Goal: Task Accomplishment & Management: Complete application form

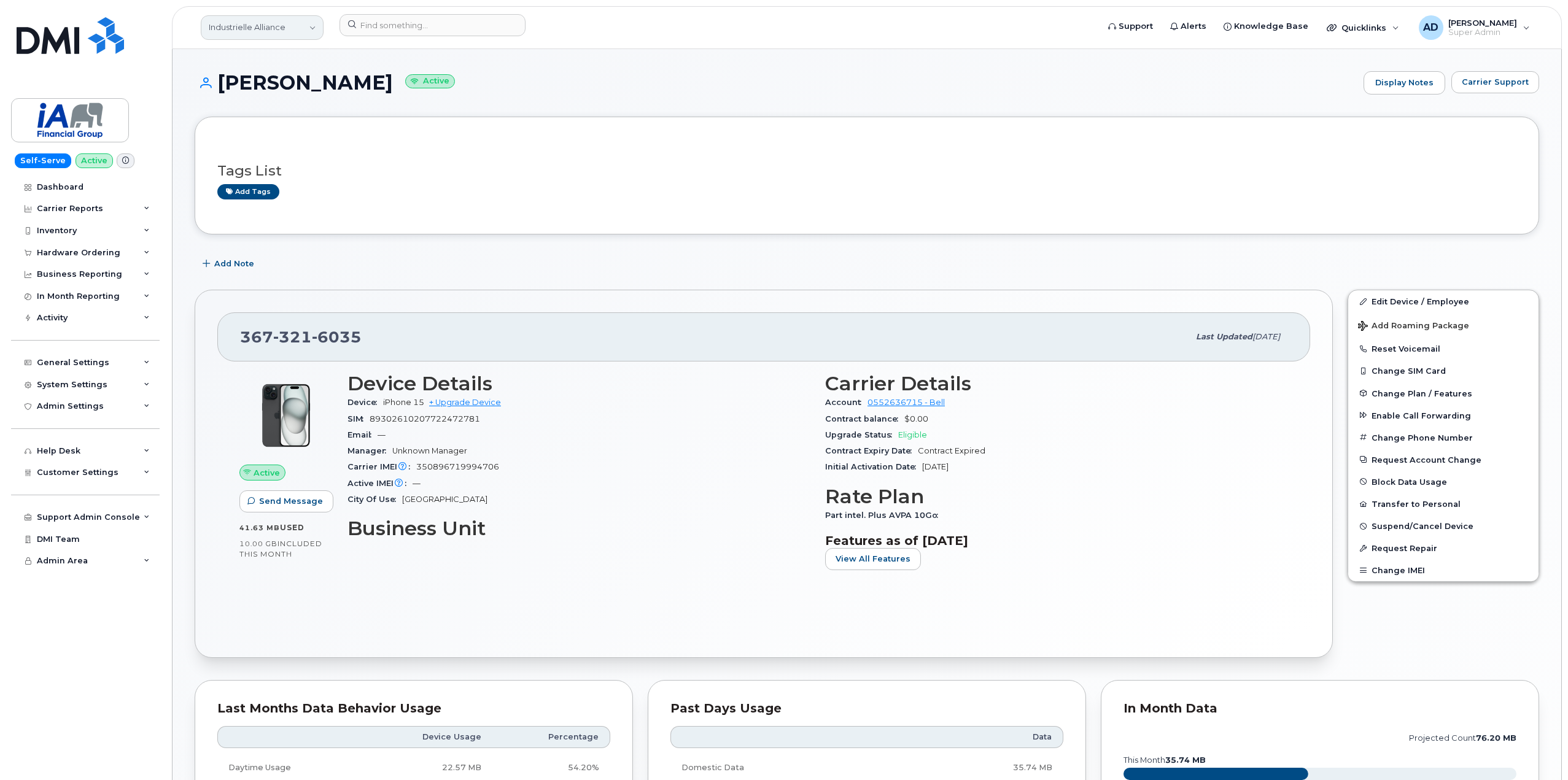
click at [279, 34] on link "Industrielle Alliance" at bounding box center [262, 27] width 123 height 24
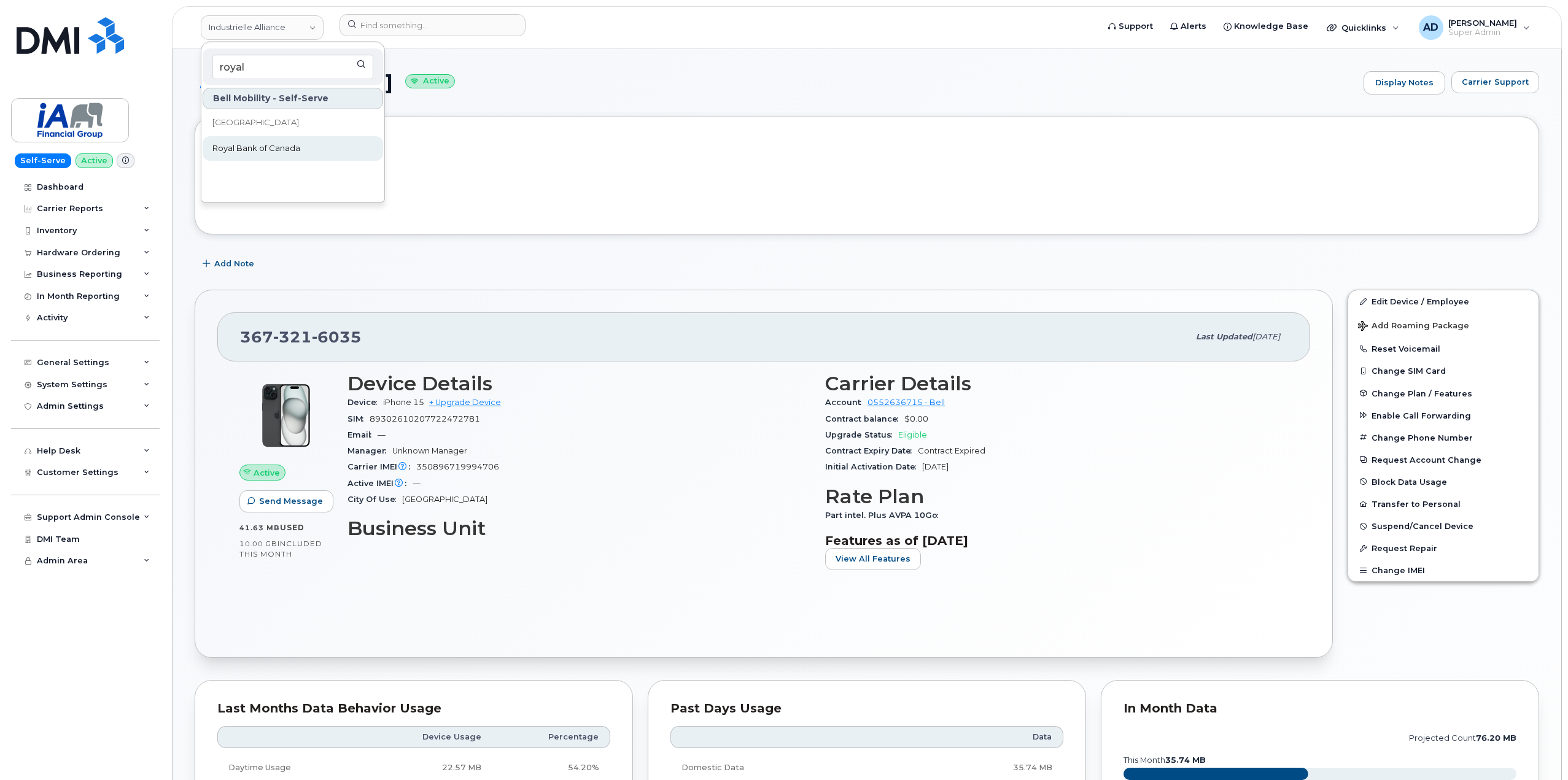
type input "royal"
click at [296, 145] on span "Royal Bank of Canada" at bounding box center [257, 149] width 88 height 13
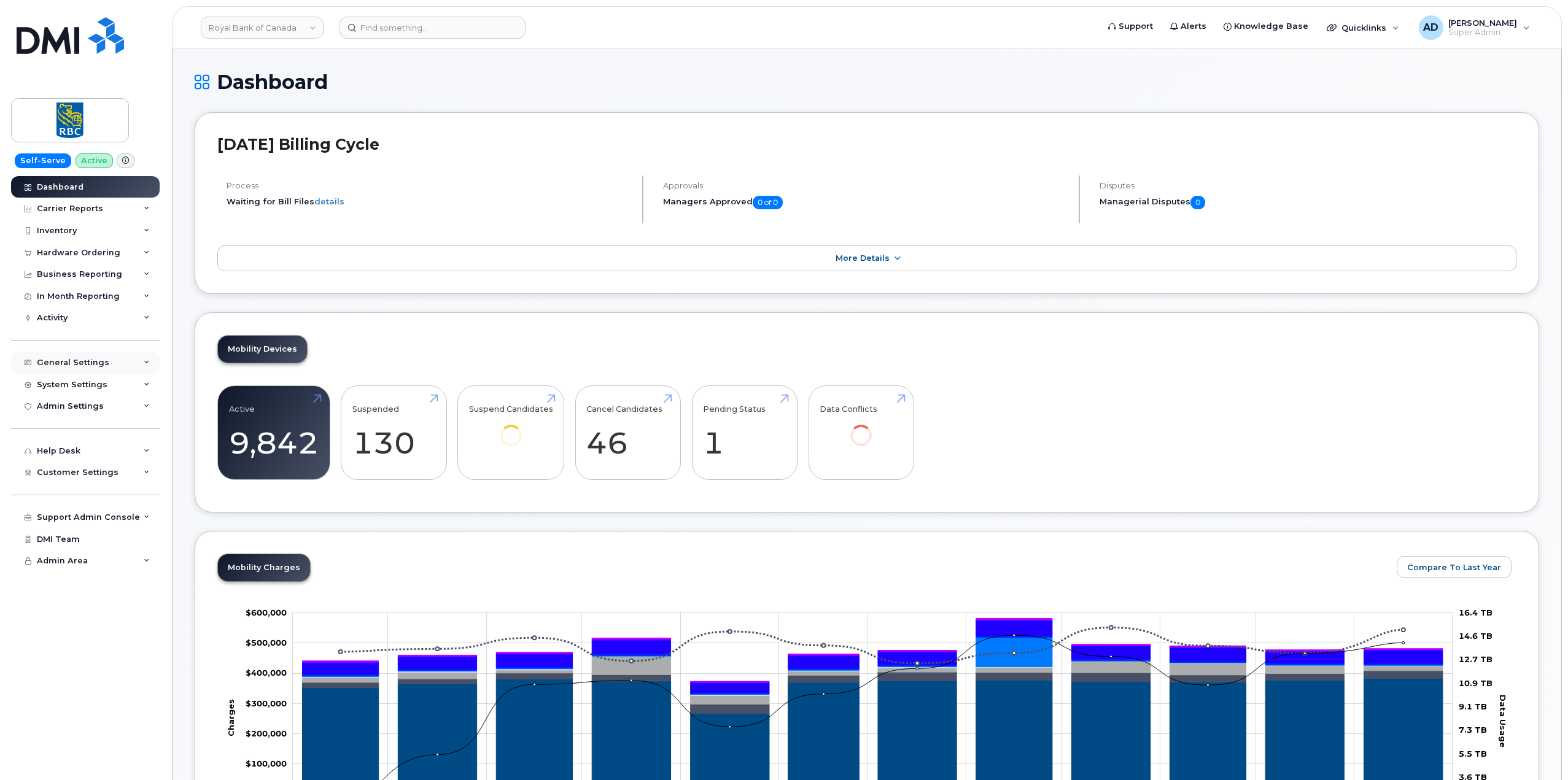
click at [129, 361] on div "General Settings" at bounding box center [86, 363] width 149 height 22
click at [98, 368] on div "General Settings" at bounding box center [86, 363] width 149 height 22
click at [105, 396] on div "Admin Settings" at bounding box center [86, 407] width 149 height 22
click at [106, 404] on div "Admin Settings" at bounding box center [86, 407] width 149 height 22
click at [112, 387] on div "System Settings" at bounding box center [86, 385] width 149 height 22
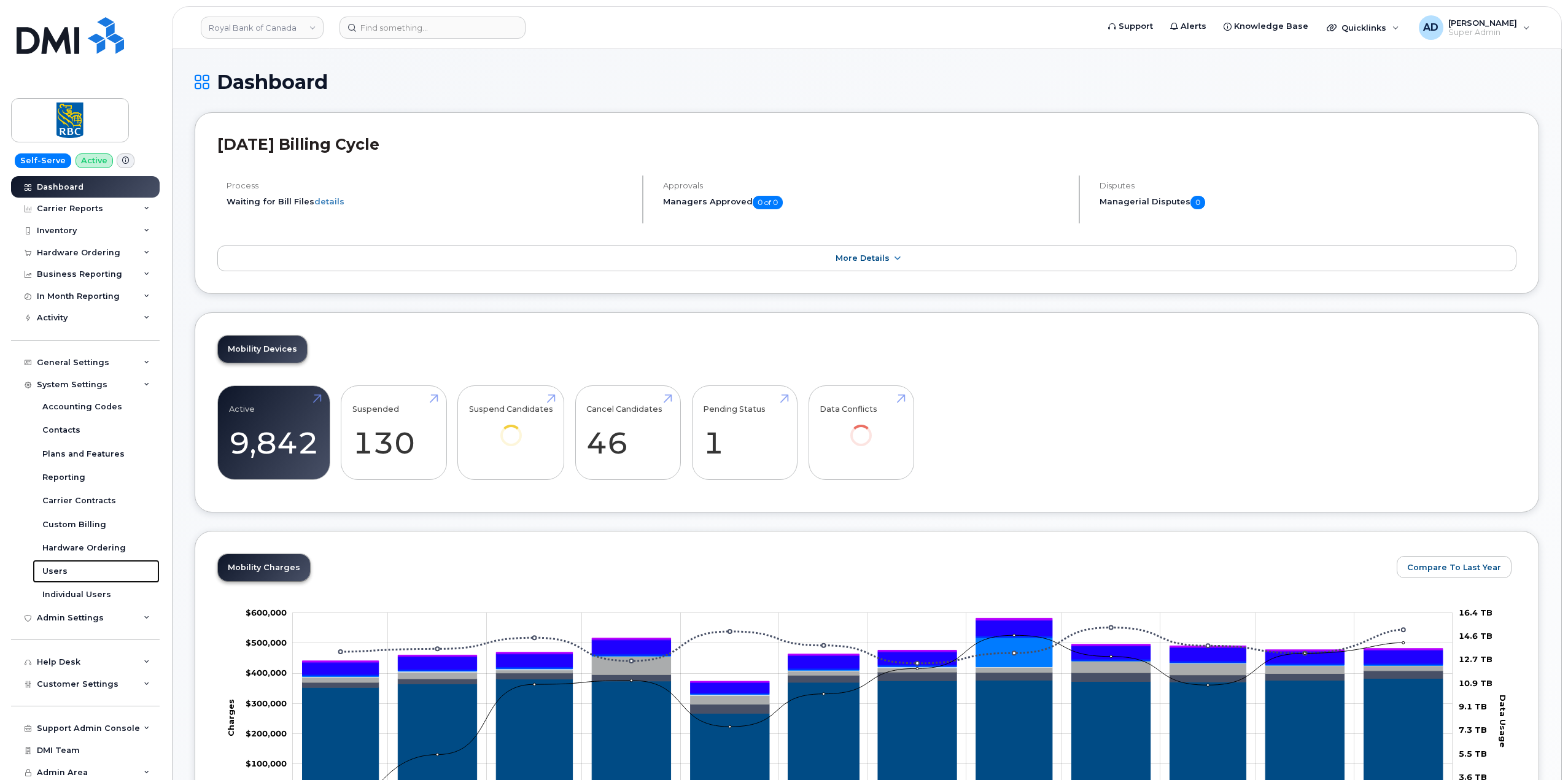
click at [84, 568] on link "Users" at bounding box center [96, 571] width 127 height 24
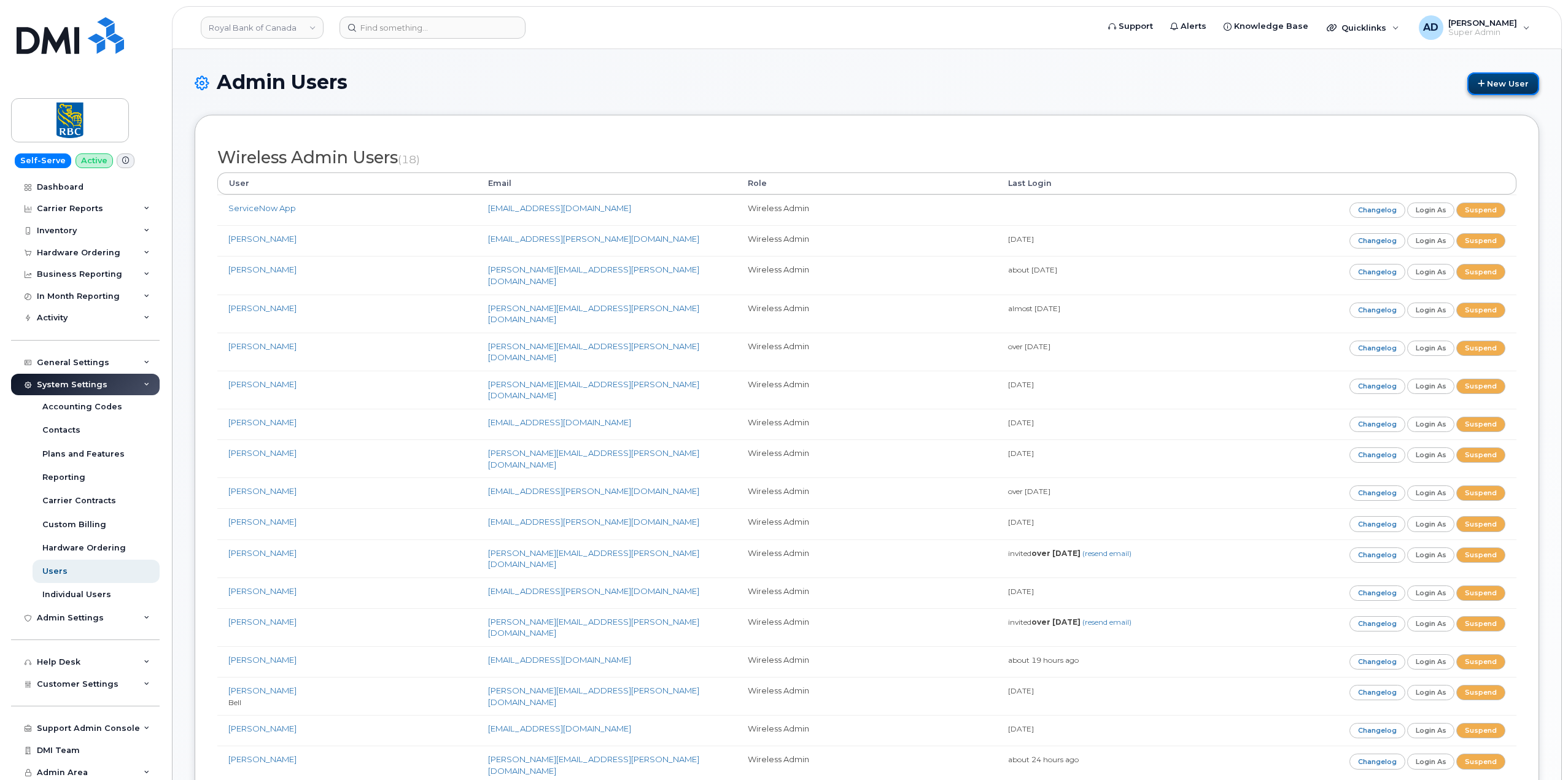
click at [1490, 79] on link "New User" at bounding box center [1503, 83] width 72 height 23
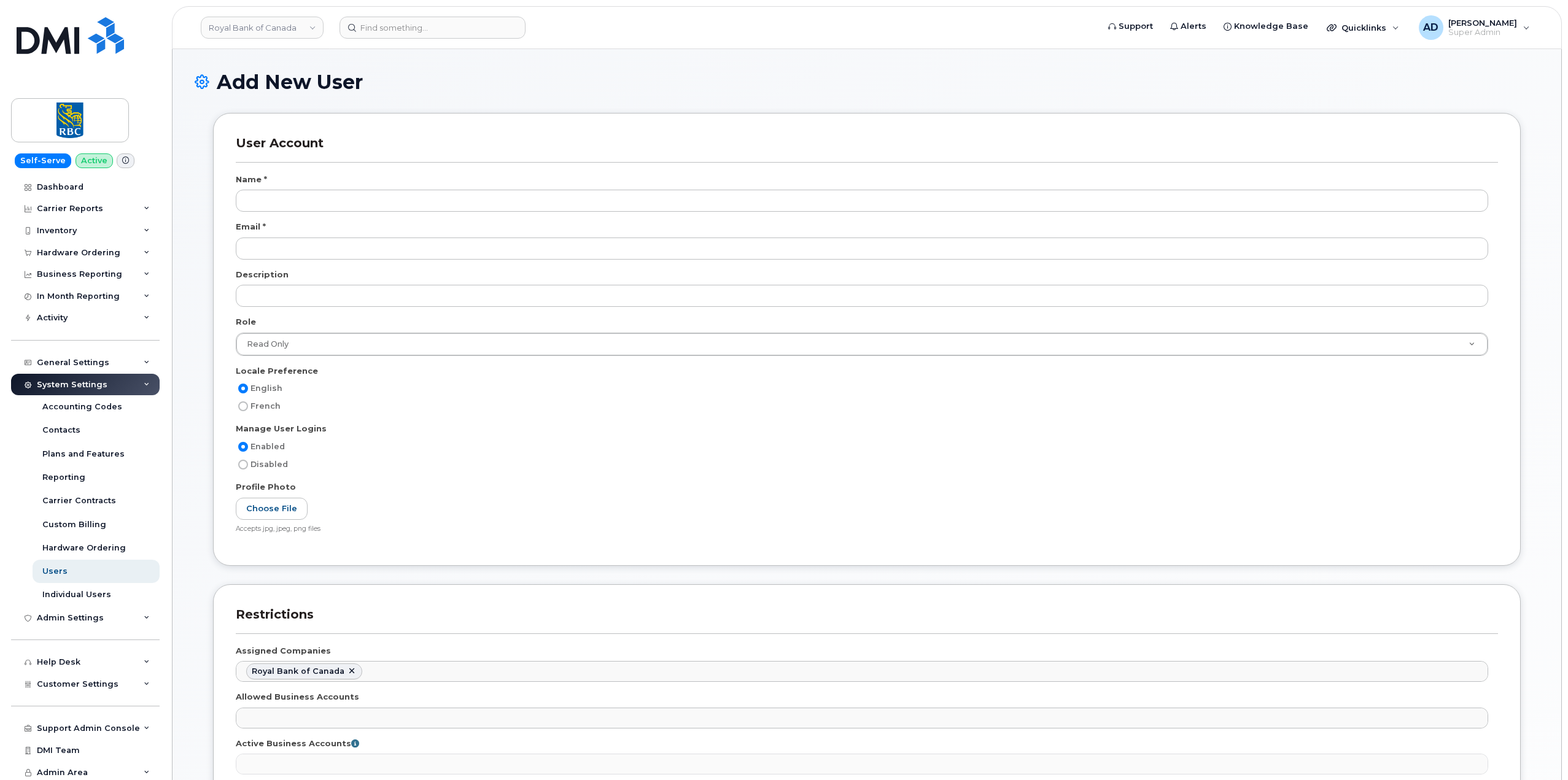
select select
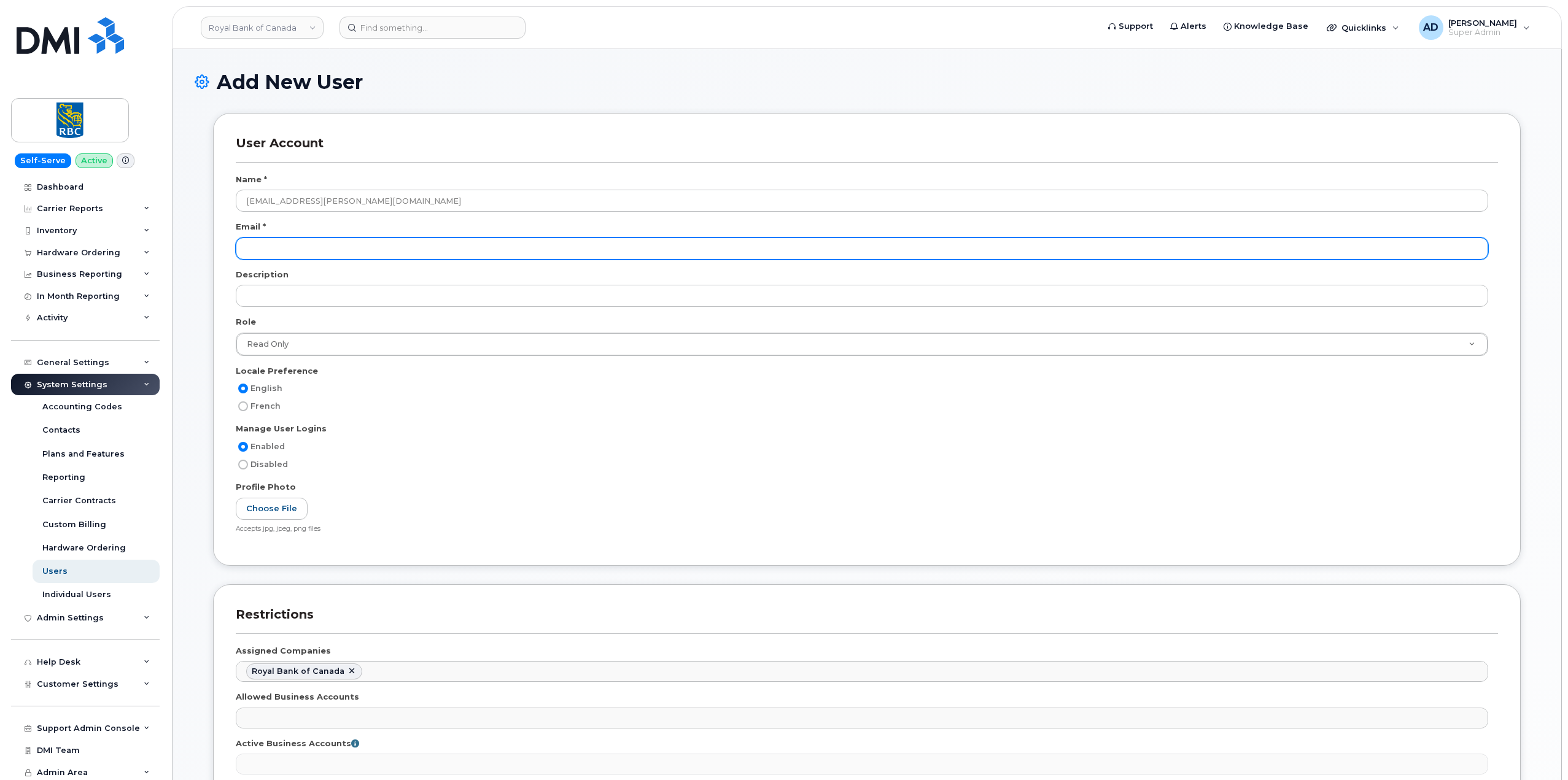
type input "[EMAIL_ADDRESS][PERSON_NAME][DOMAIN_NAME]"
click at [486, 249] on input "email" at bounding box center [862, 249] width 1252 height 22
paste input "tarlan.z.sadeghi@rbc.com"
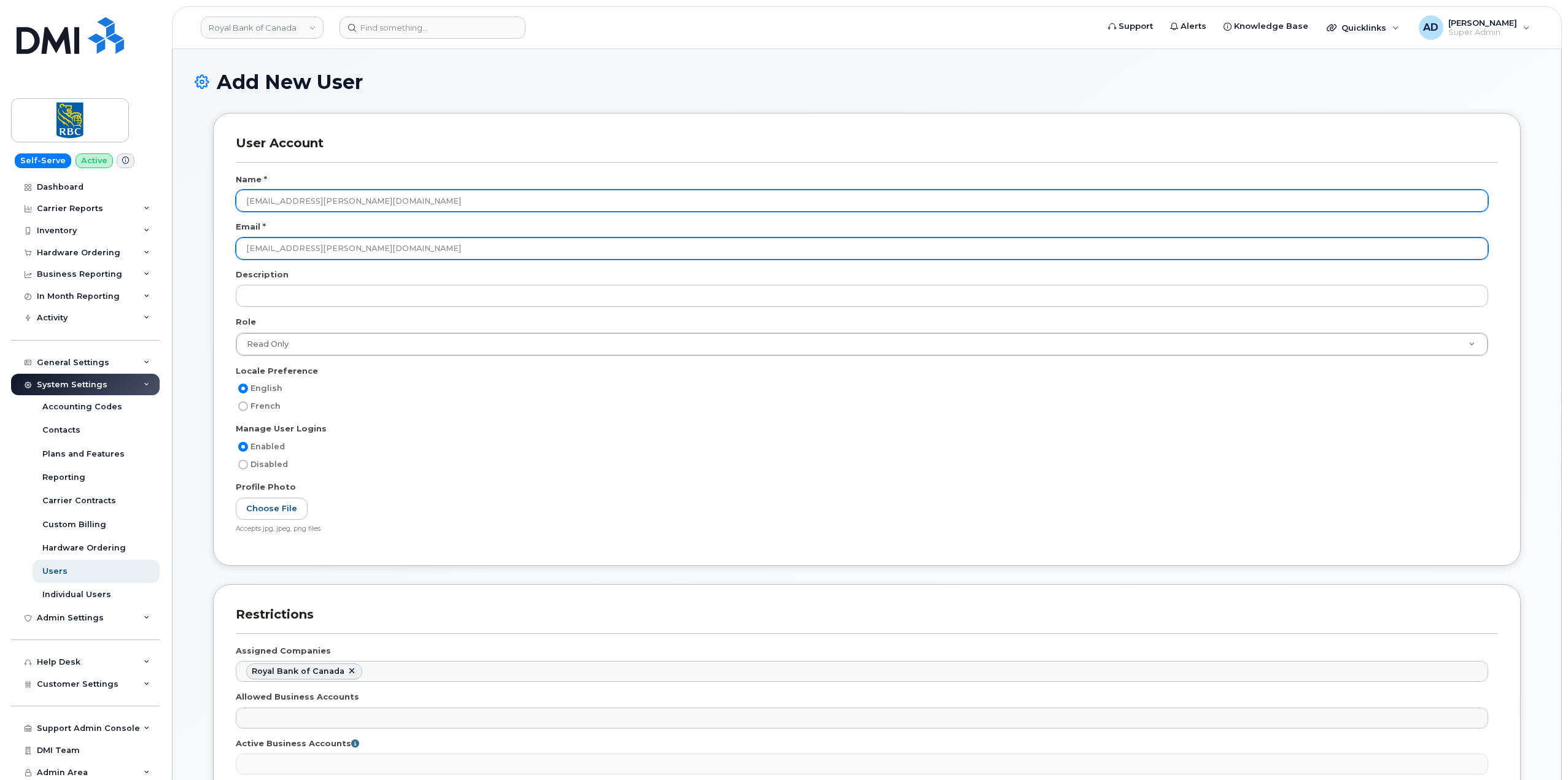
type input "tarlan.z.sadeghi@rbc.com"
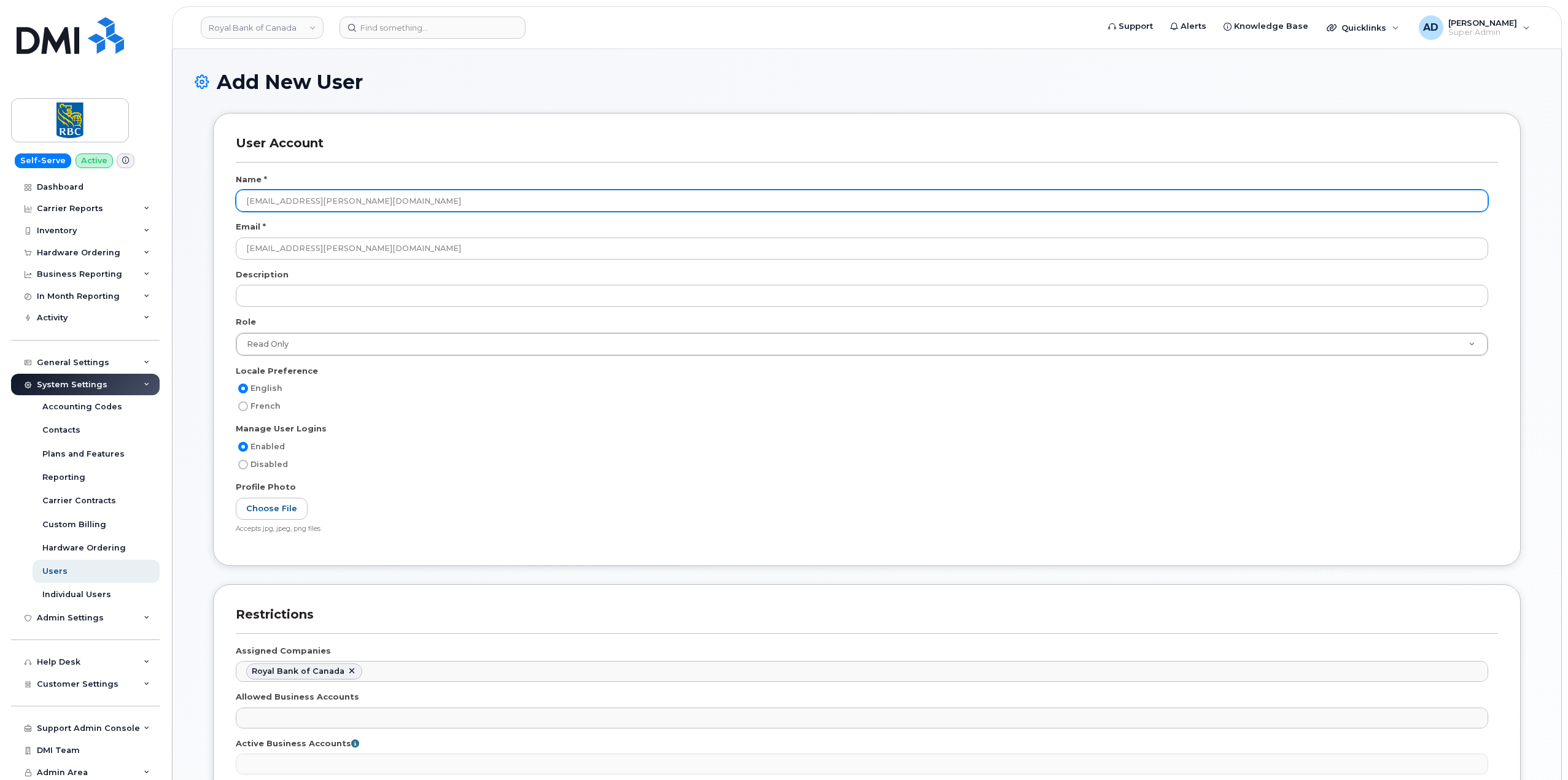
drag, startPoint x: 414, startPoint y: 209, endPoint x: 195, endPoint y: 193, distance: 219.6
click at [195, 193] on div "User Account Name * tarlan.z.sadeghi@rbc.com Email * tarlan.z.sadeghi@rbc.com D…" at bounding box center [867, 557] width 1345 height 888
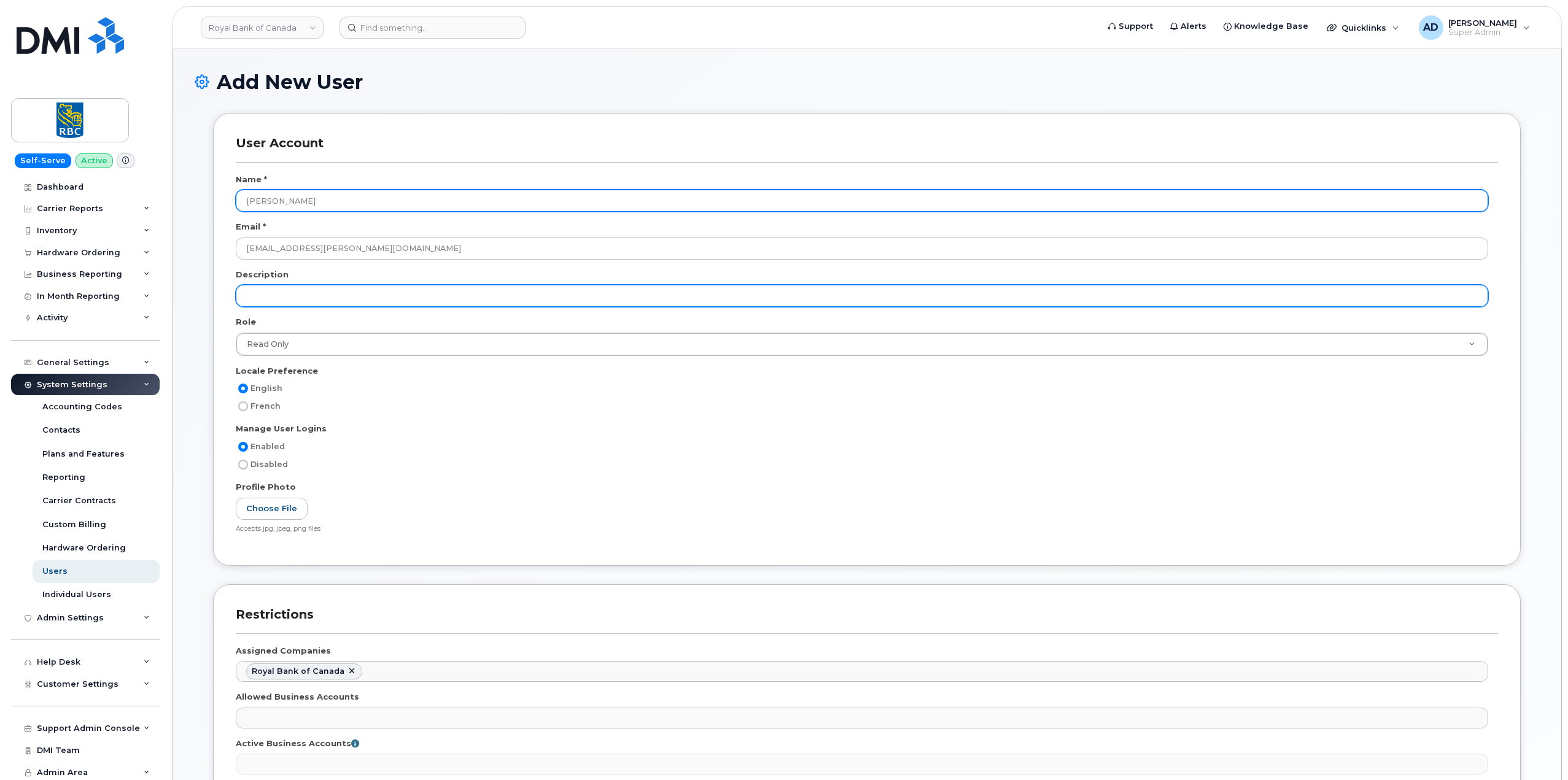
type input "Tarlan Sadeghi"
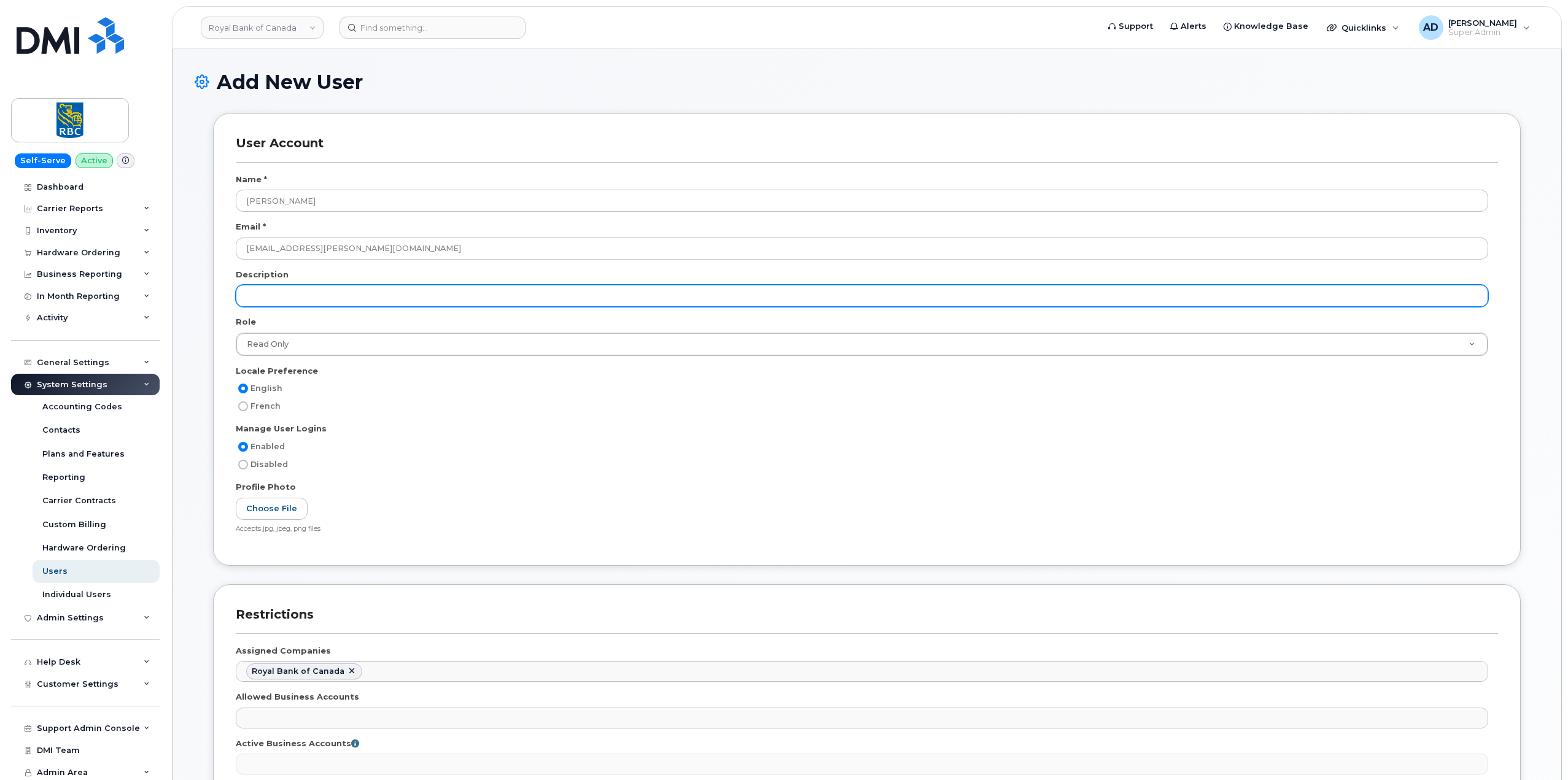
click at [533, 300] on input "text" at bounding box center [862, 296] width 1252 height 22
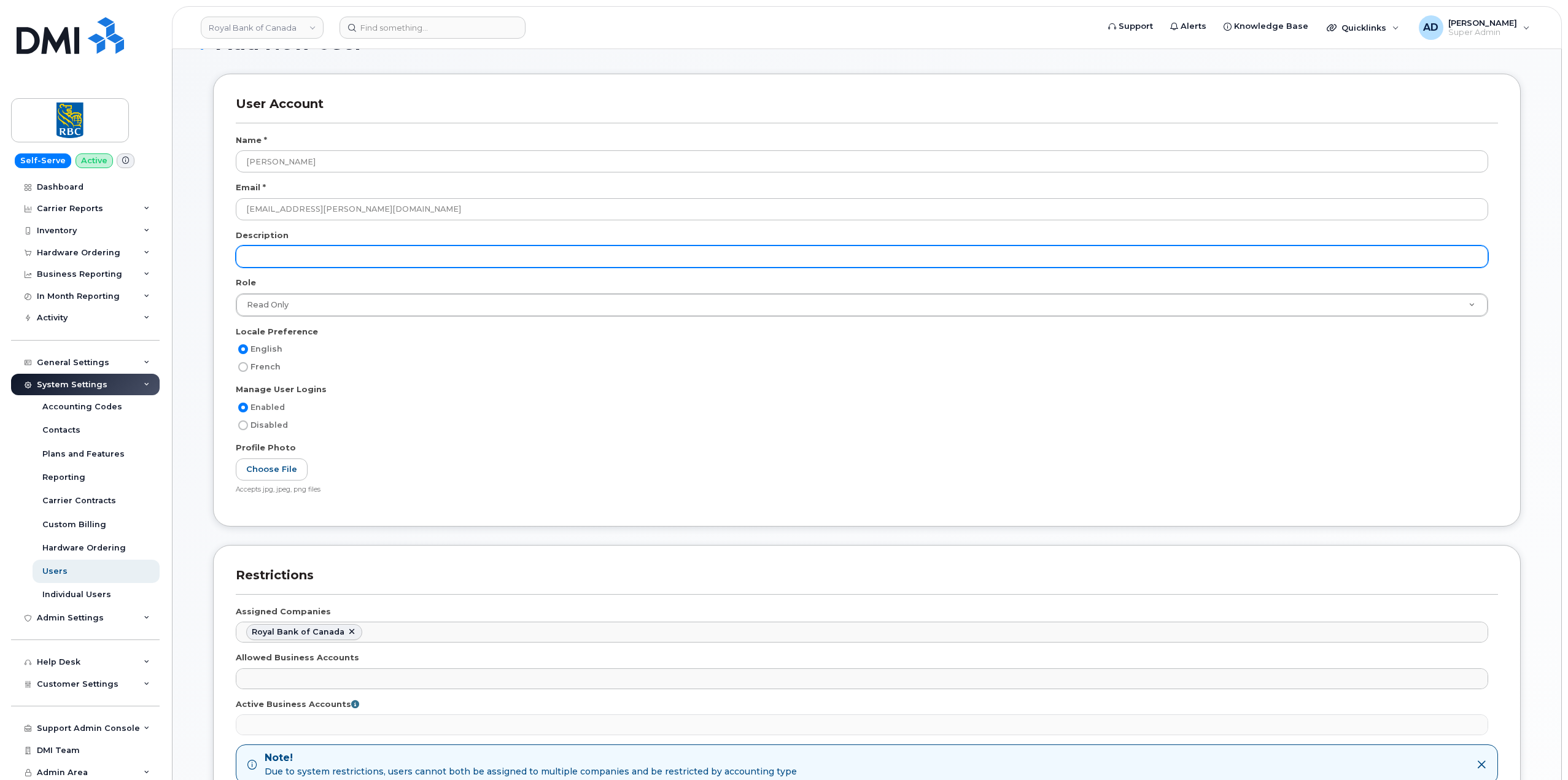
scroll to position [0, 0]
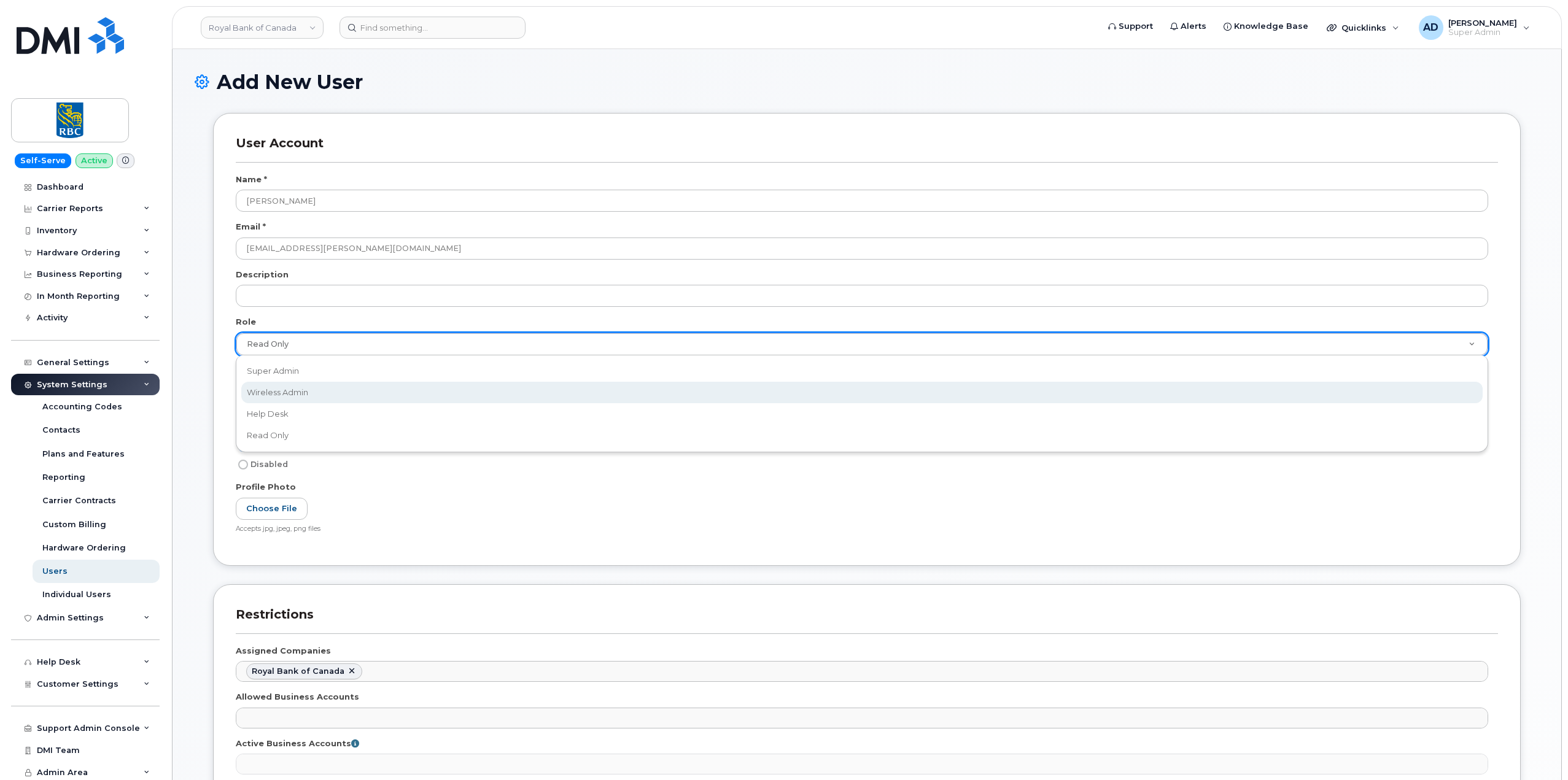
select select "wireless_admin"
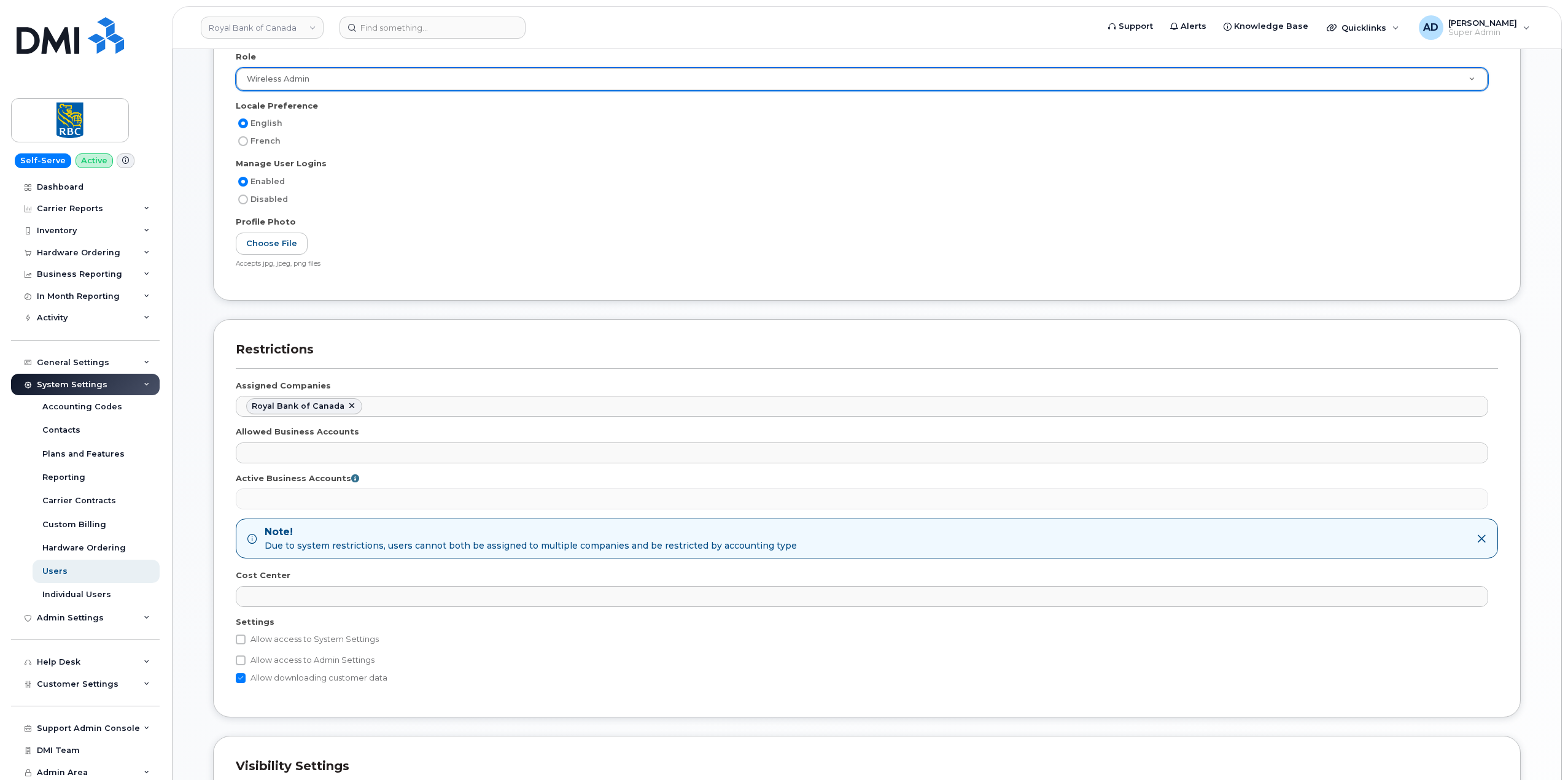
scroll to position [234, 0]
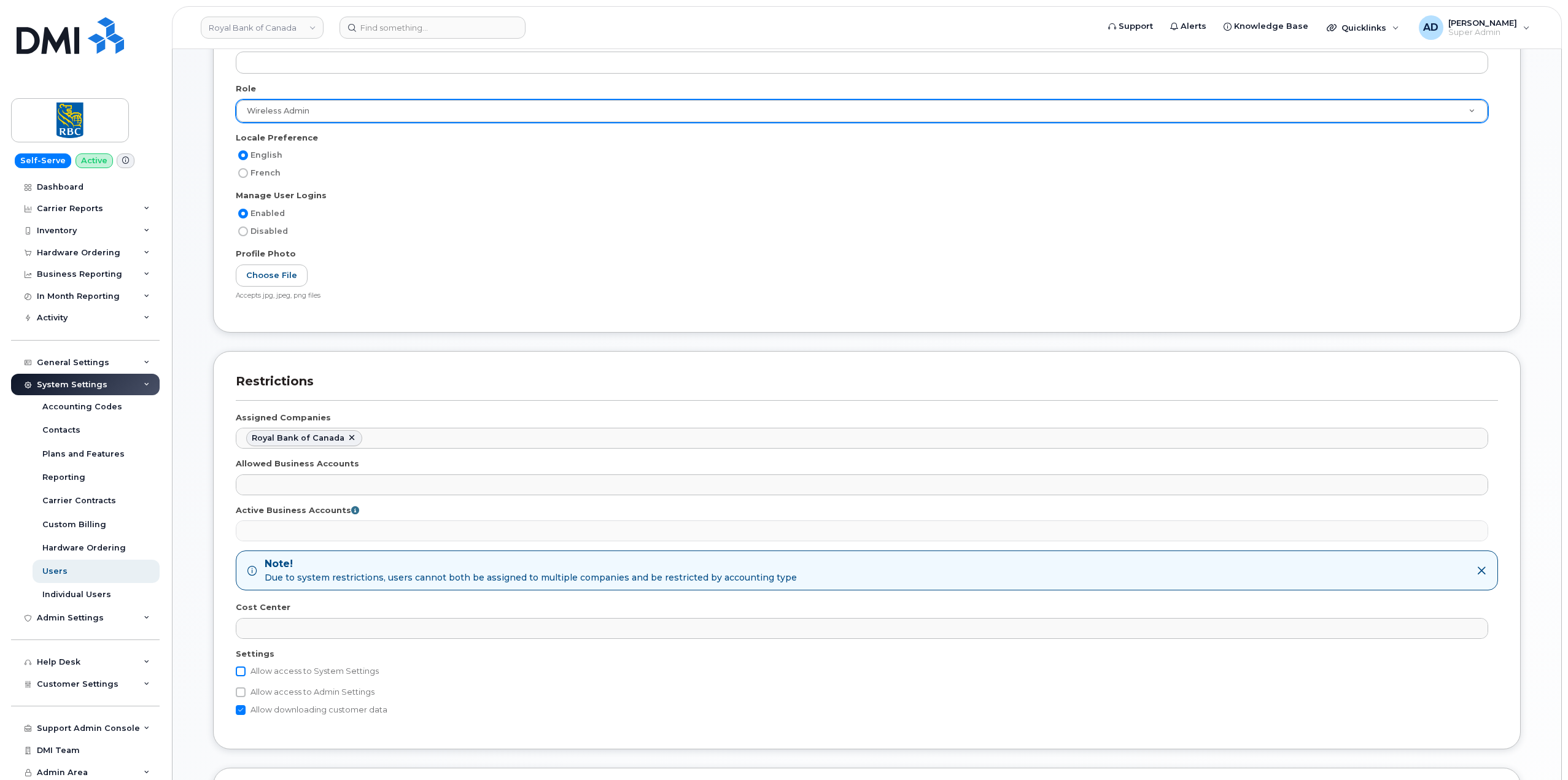
click at [244, 669] on input "Allow access to System Settings" at bounding box center [241, 672] width 10 height 10
checkbox input "true"
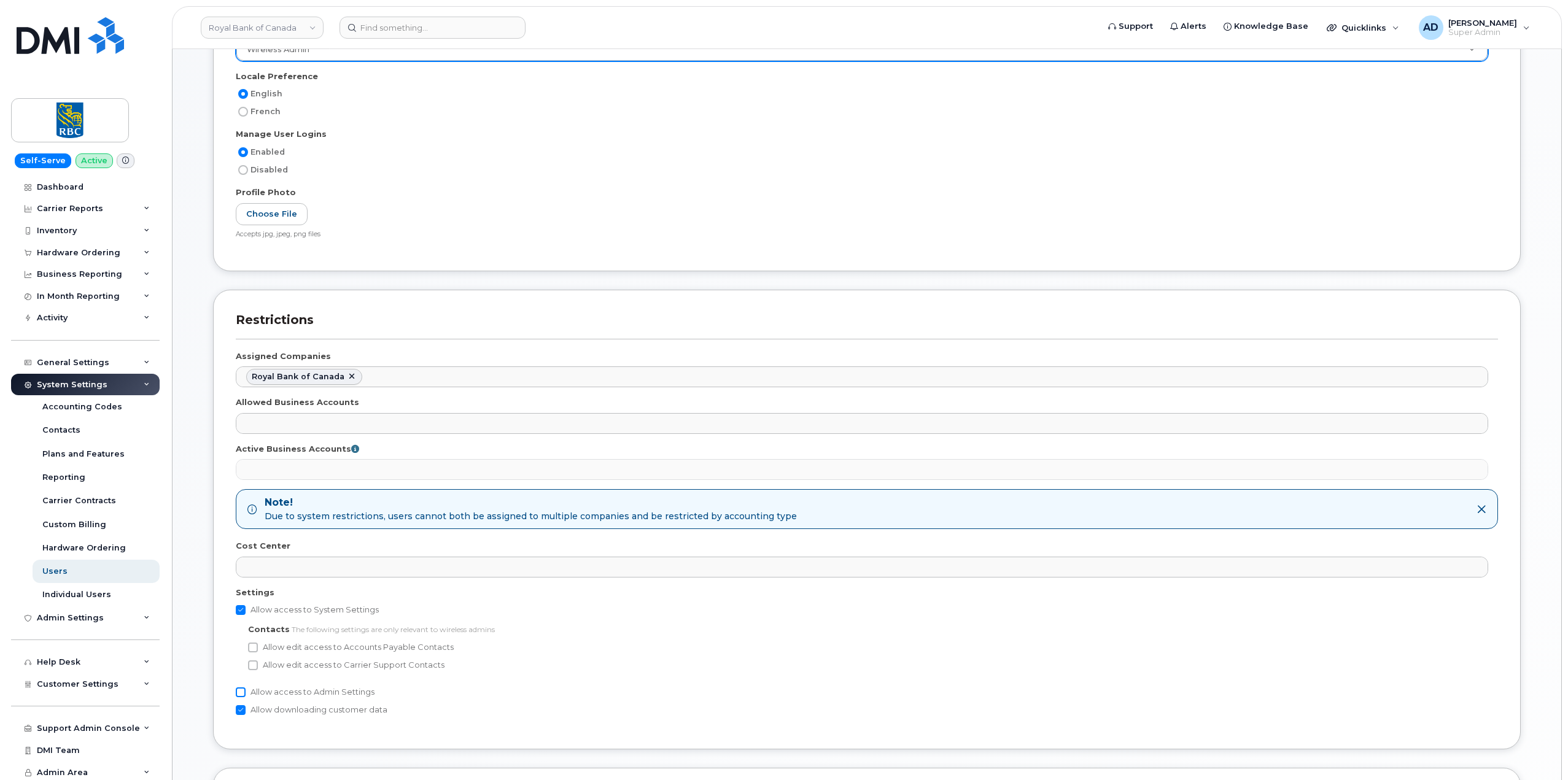
click at [239, 697] on input "Allow access to Admin Settings" at bounding box center [241, 692] width 10 height 10
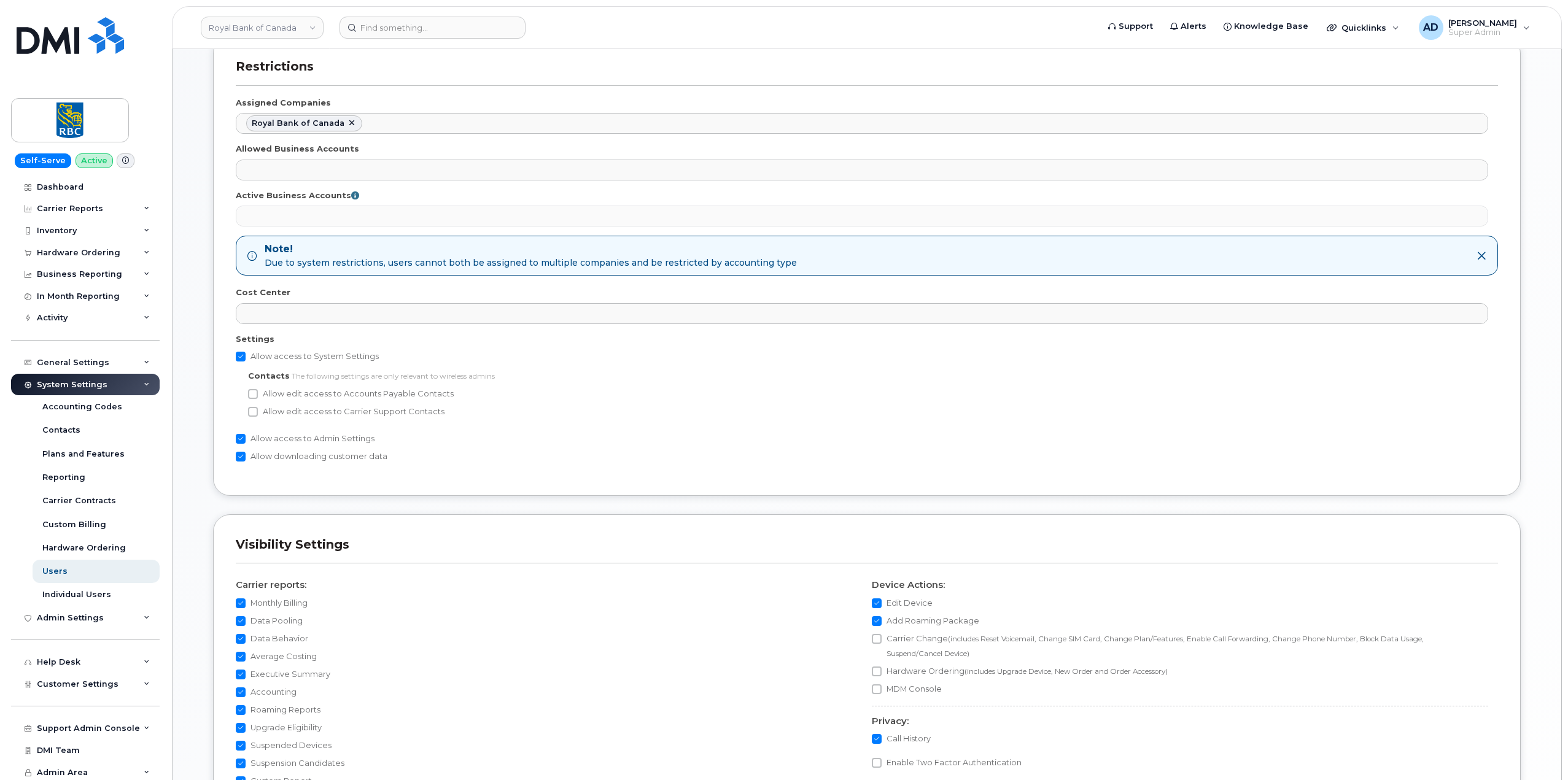
scroll to position [540, 0]
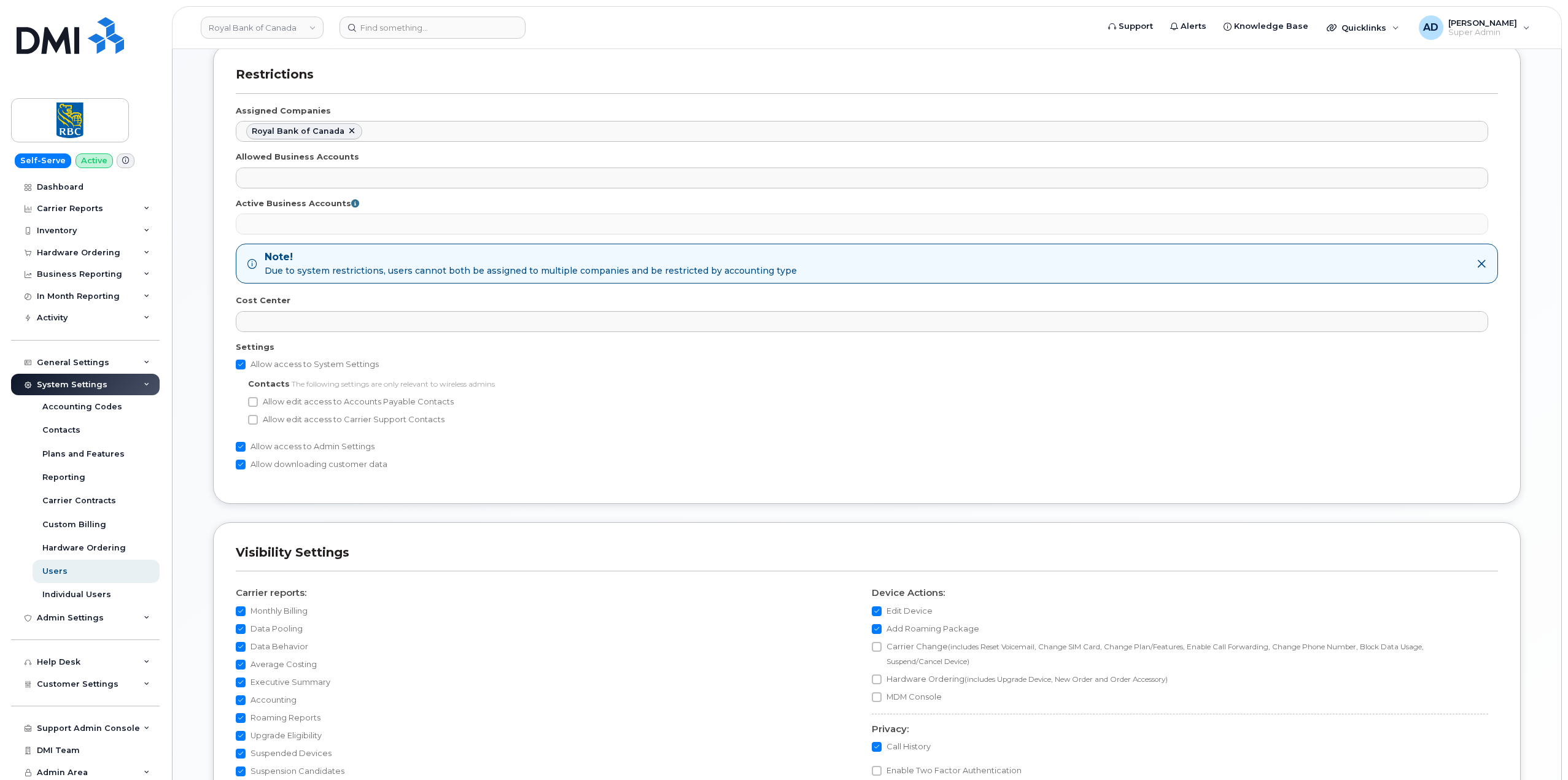
click at [236, 447] on input "Allow access to Admin Settings" at bounding box center [241, 447] width 10 height 10
checkbox input "false"
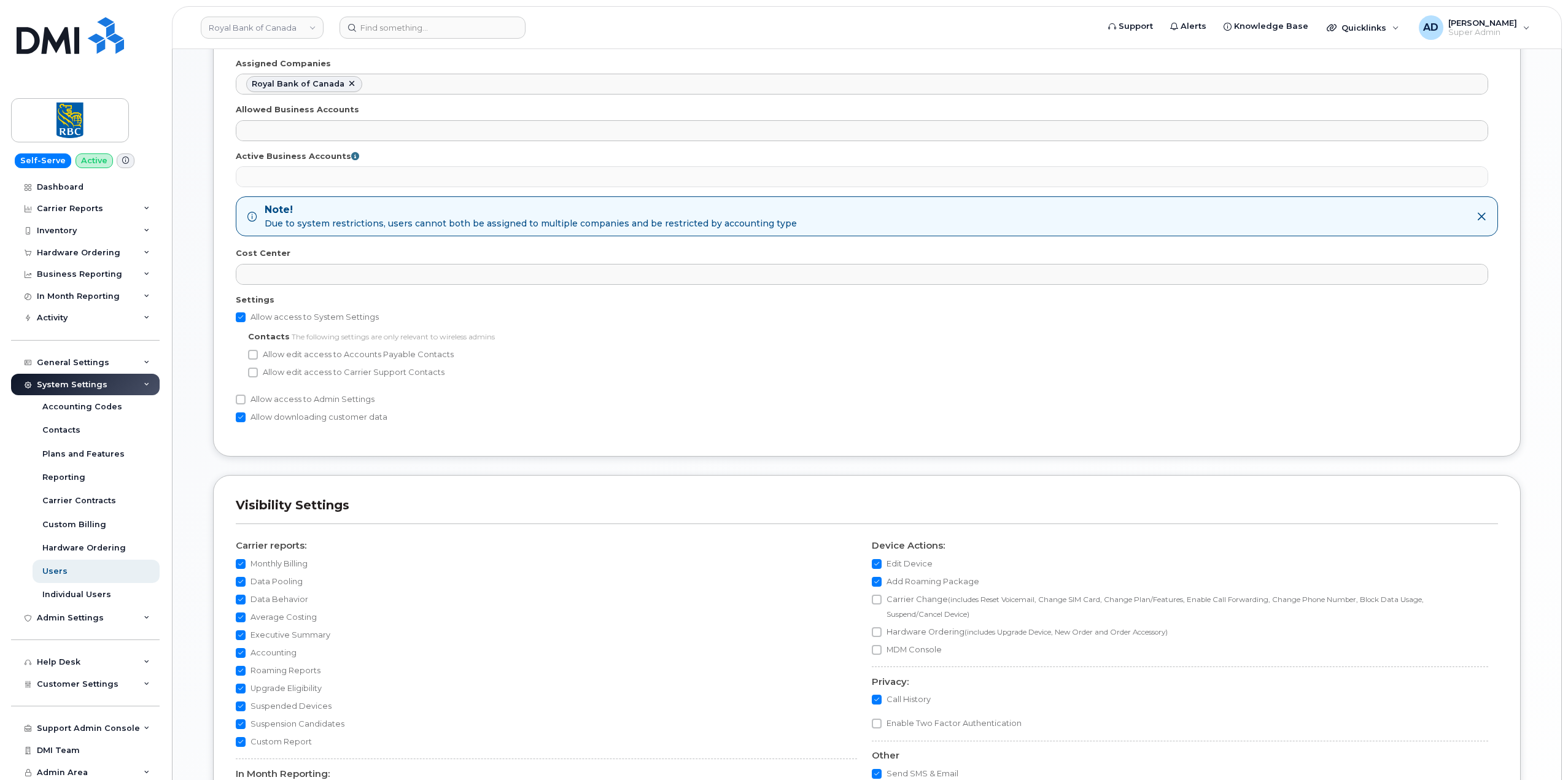
scroll to position [601, 0]
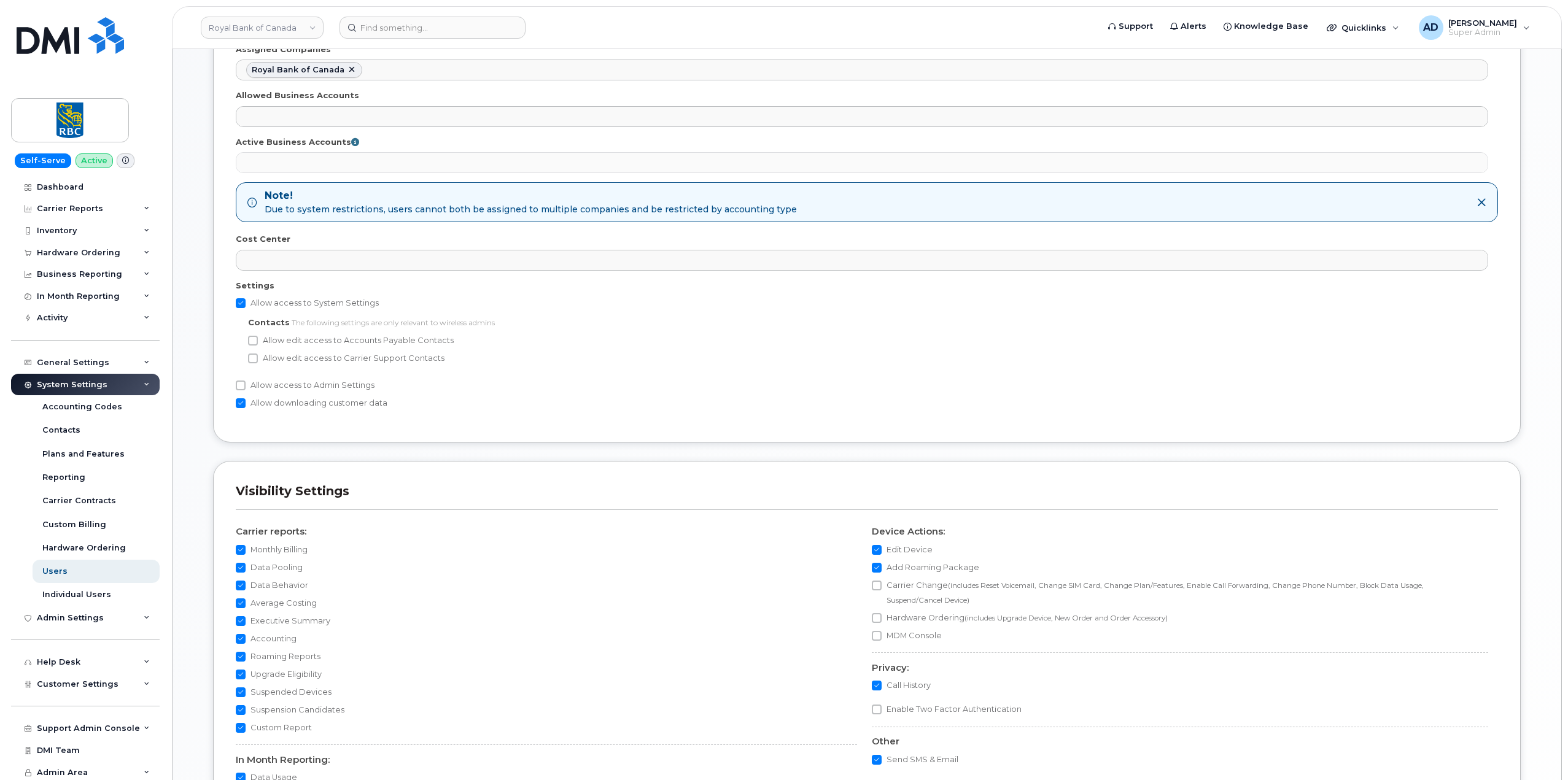
click at [239, 300] on input "Allow access to System Settings" at bounding box center [241, 303] width 10 height 10
checkbox input "false"
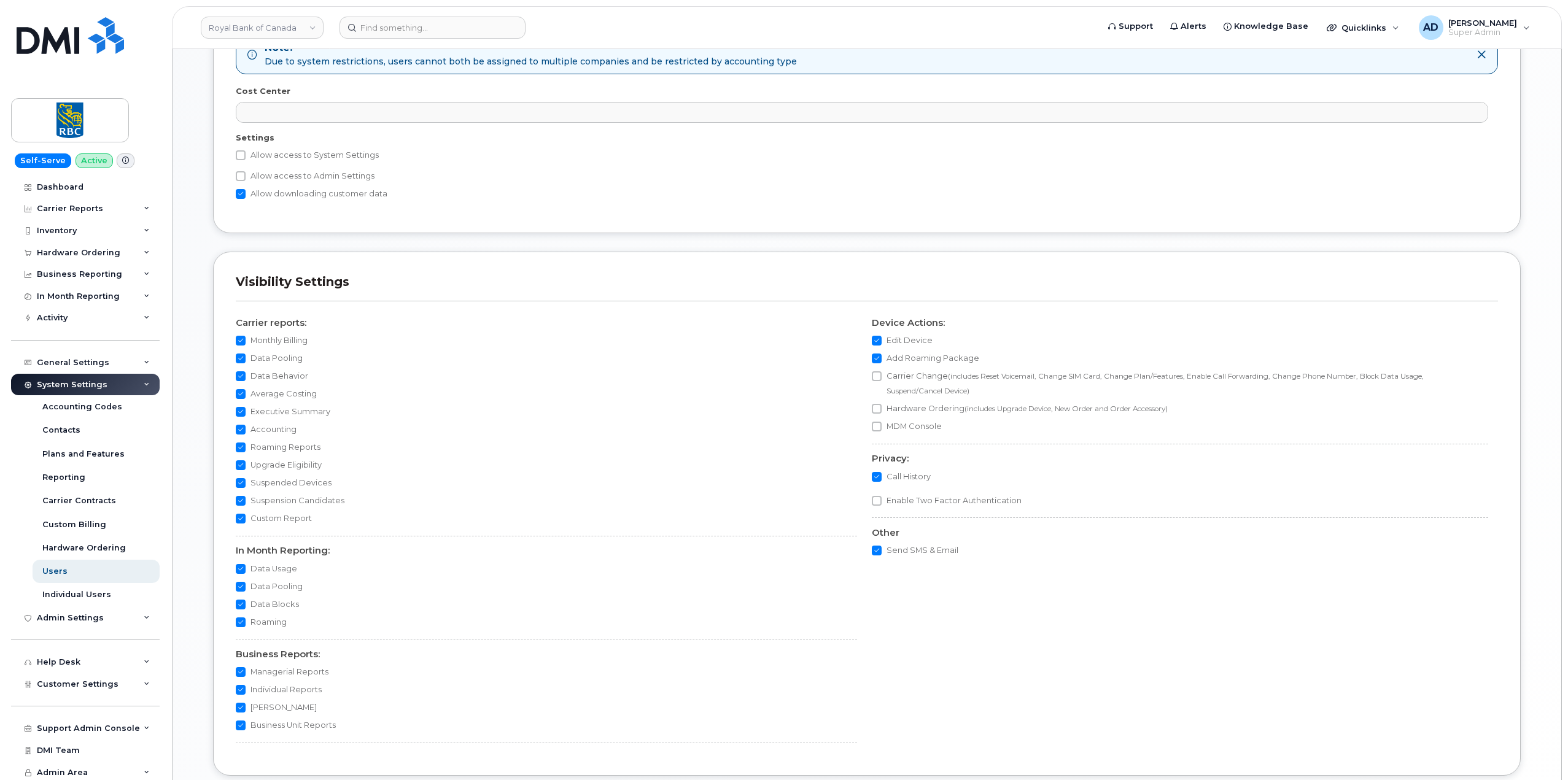
scroll to position [847, 0]
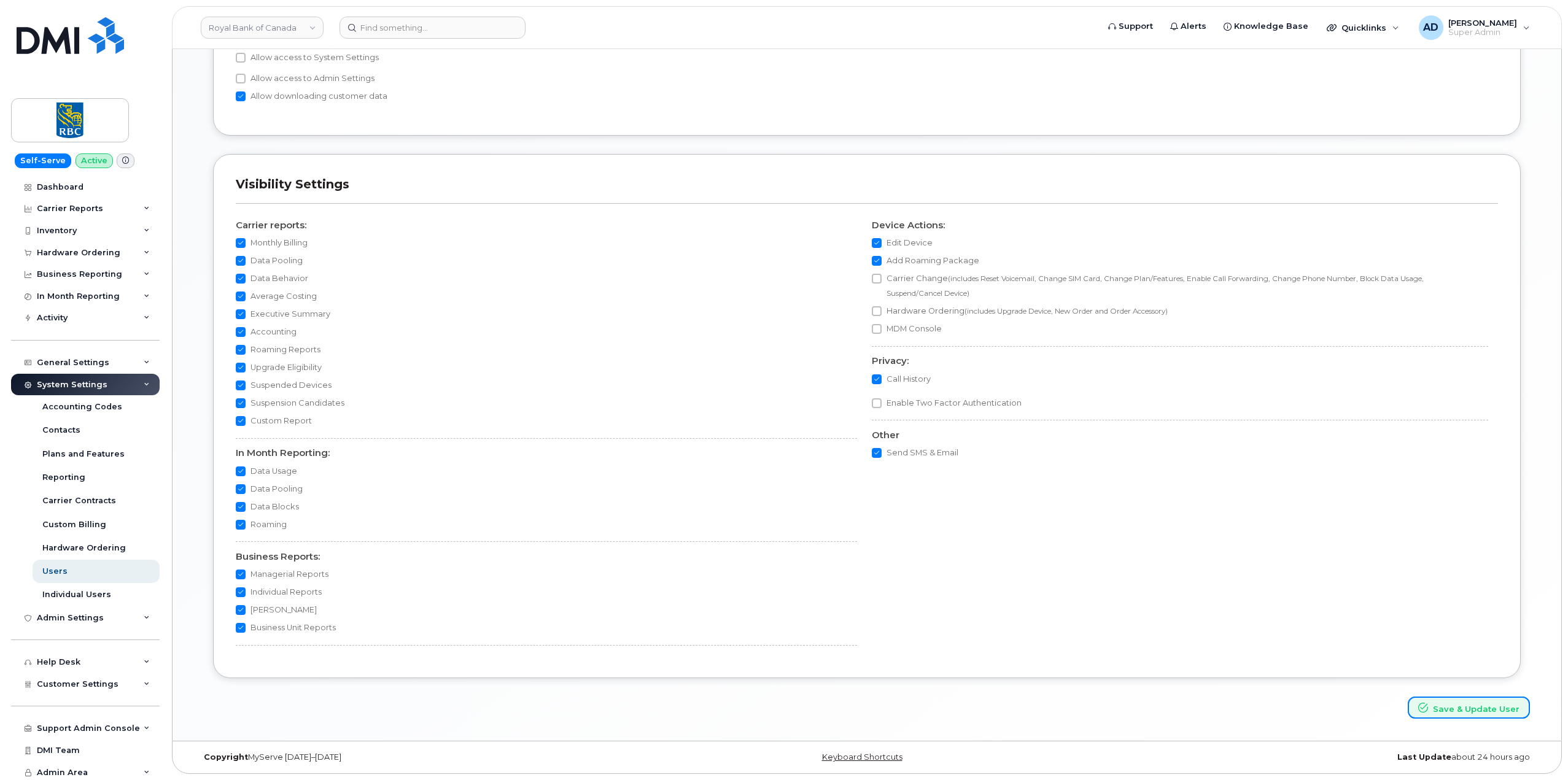
drag, startPoint x: 1464, startPoint y: 706, endPoint x: 1220, endPoint y: 625, distance: 257.1
click at [1477, 713] on button "Save & Update User" at bounding box center [1469, 708] width 122 height 23
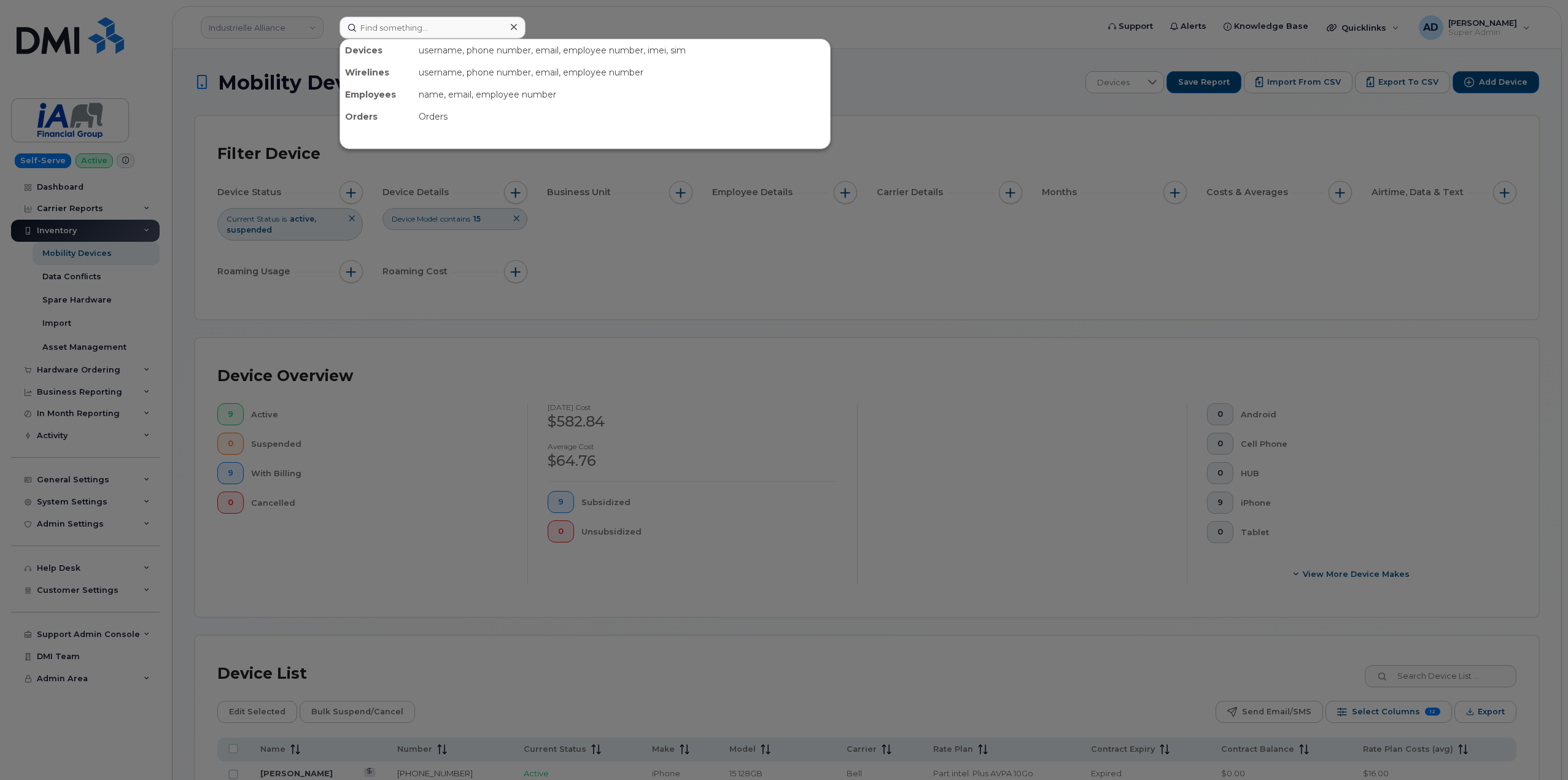
scroll to position [313, 0]
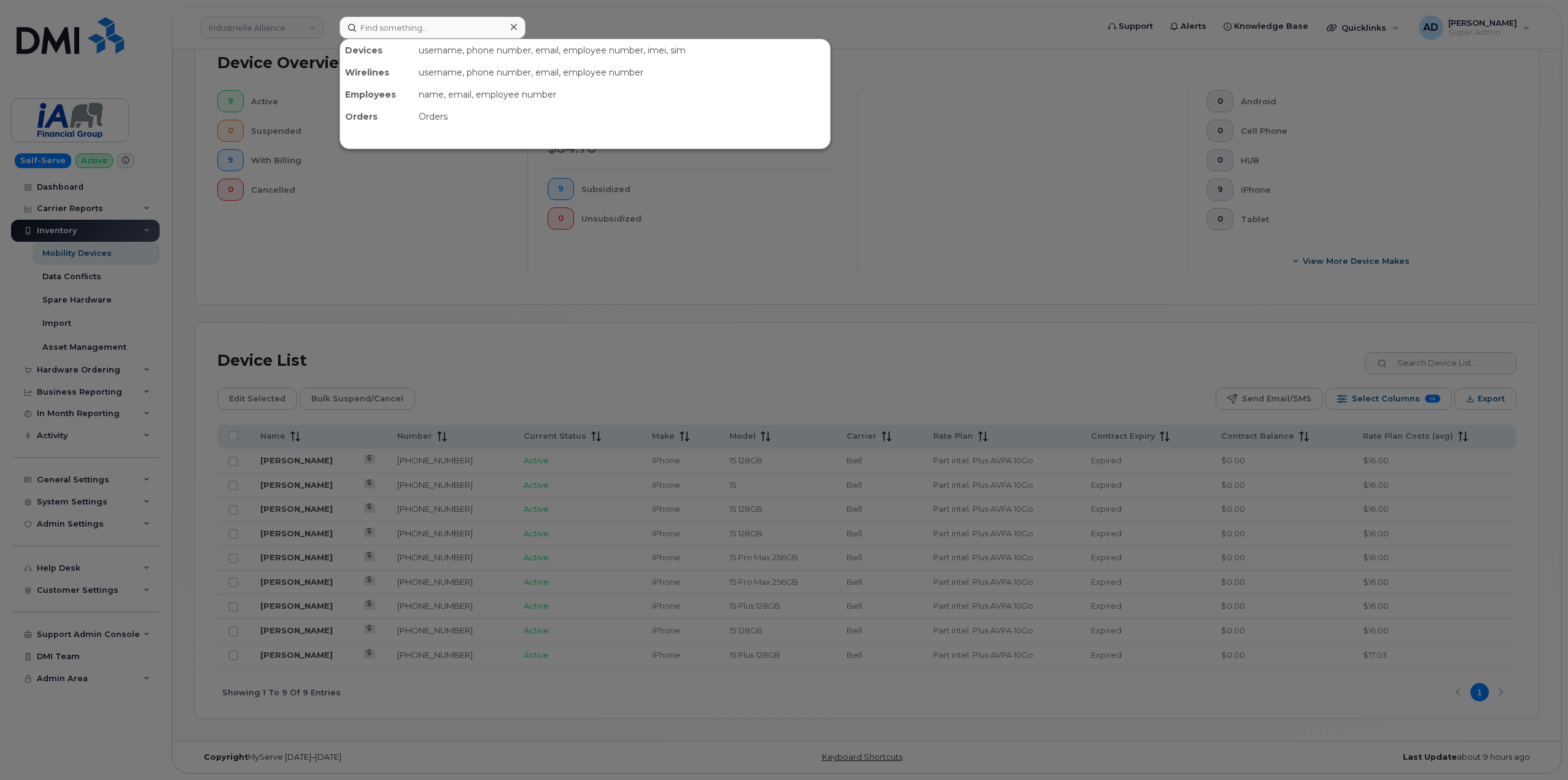
click at [284, 38] on div at bounding box center [784, 390] width 1568 height 780
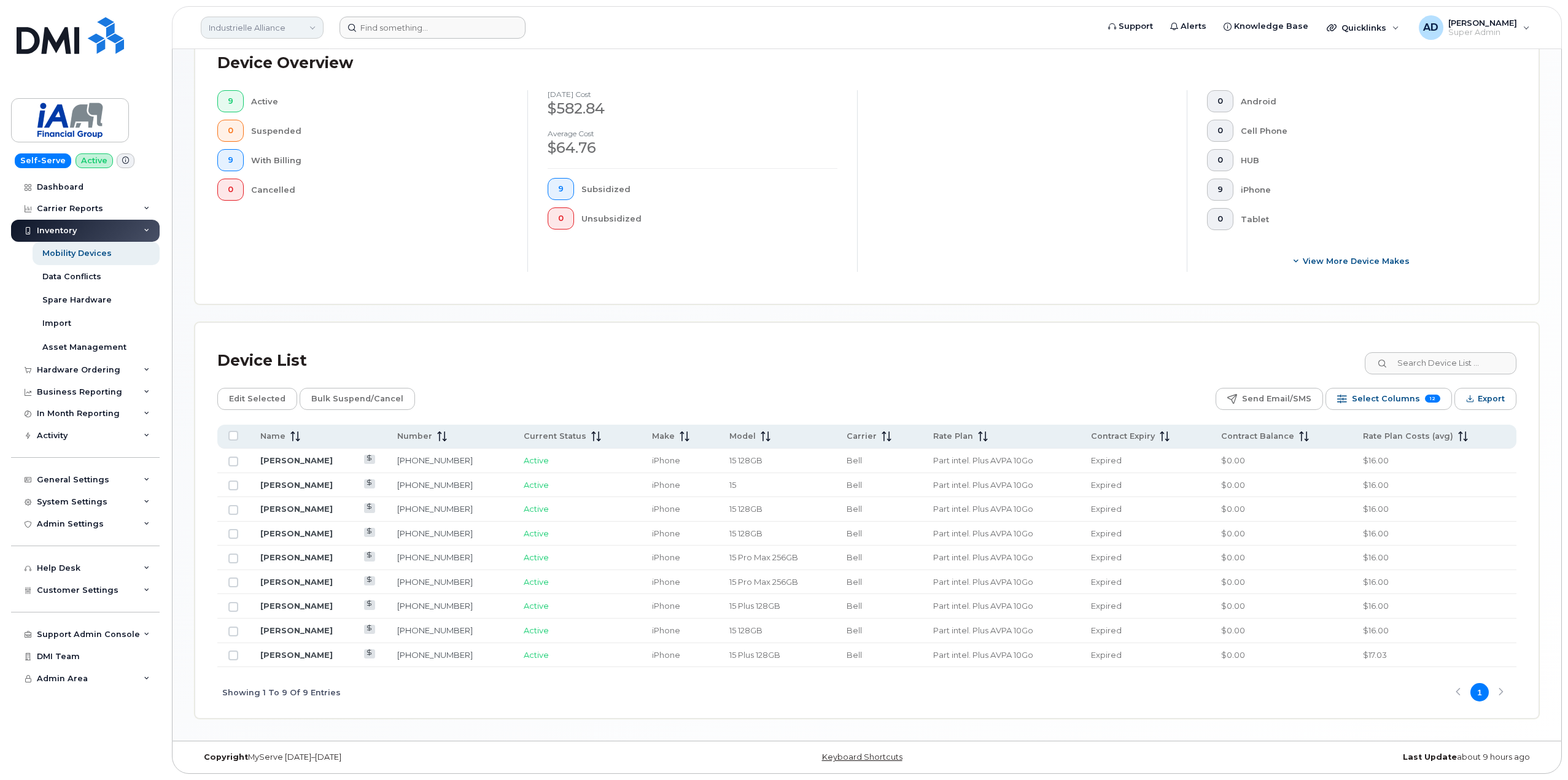
click at [284, 29] on link "Industrielle Alliance" at bounding box center [262, 28] width 123 height 22
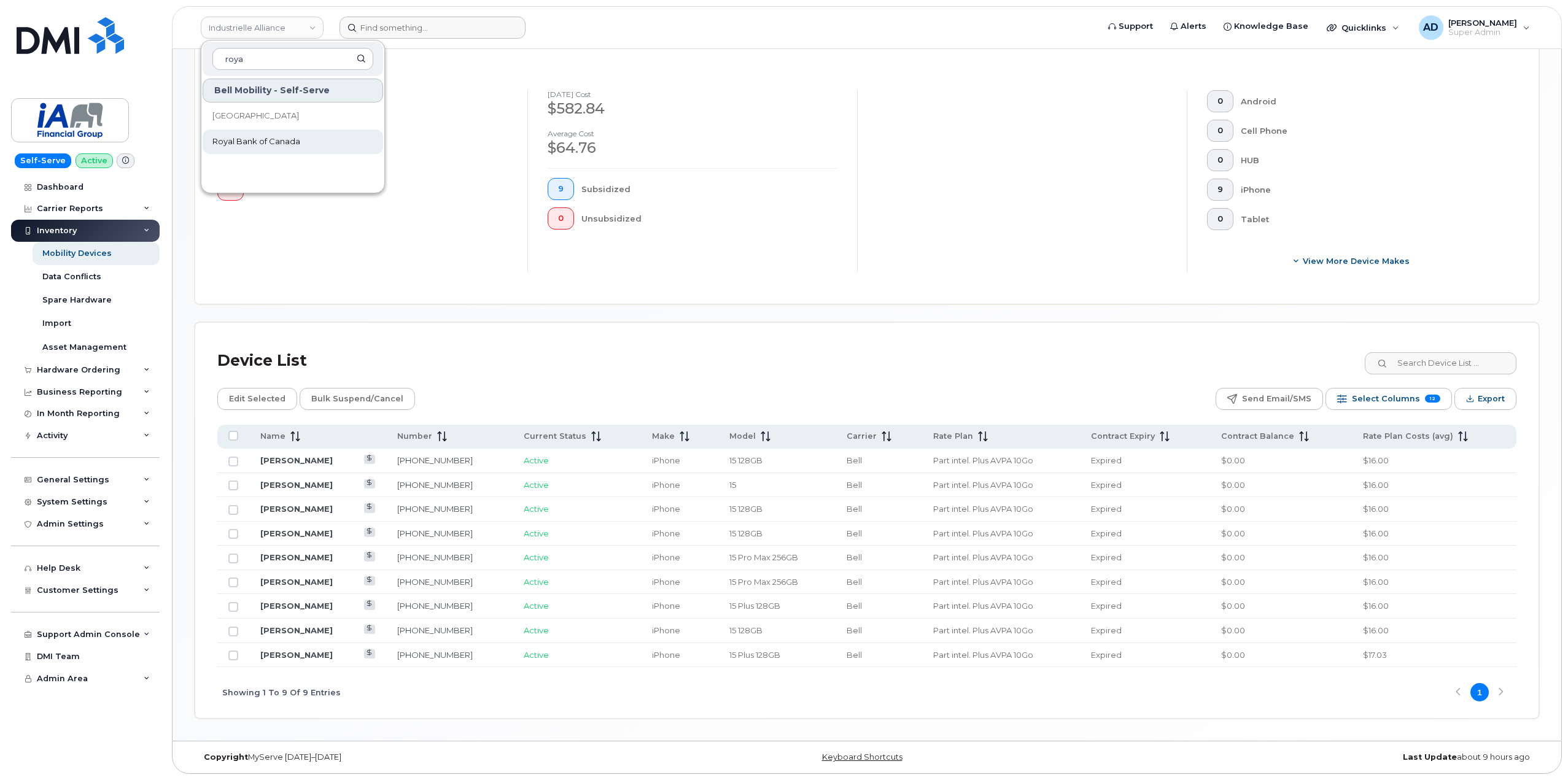
type input "roya"
click at [326, 147] on link "Royal Bank of Canada" at bounding box center [293, 141] width 181 height 24
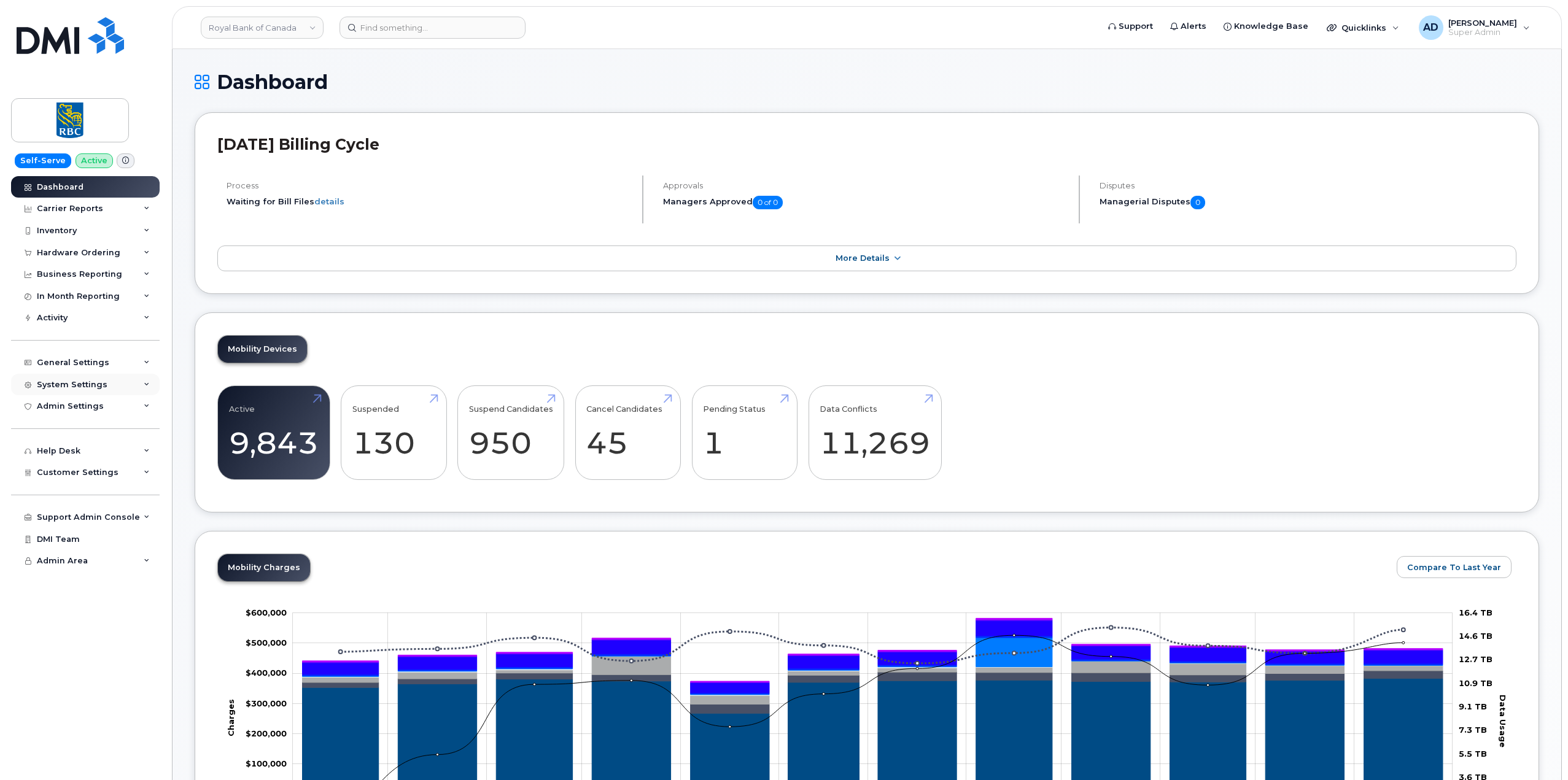
click at [102, 387] on div "System Settings" at bounding box center [72, 385] width 71 height 10
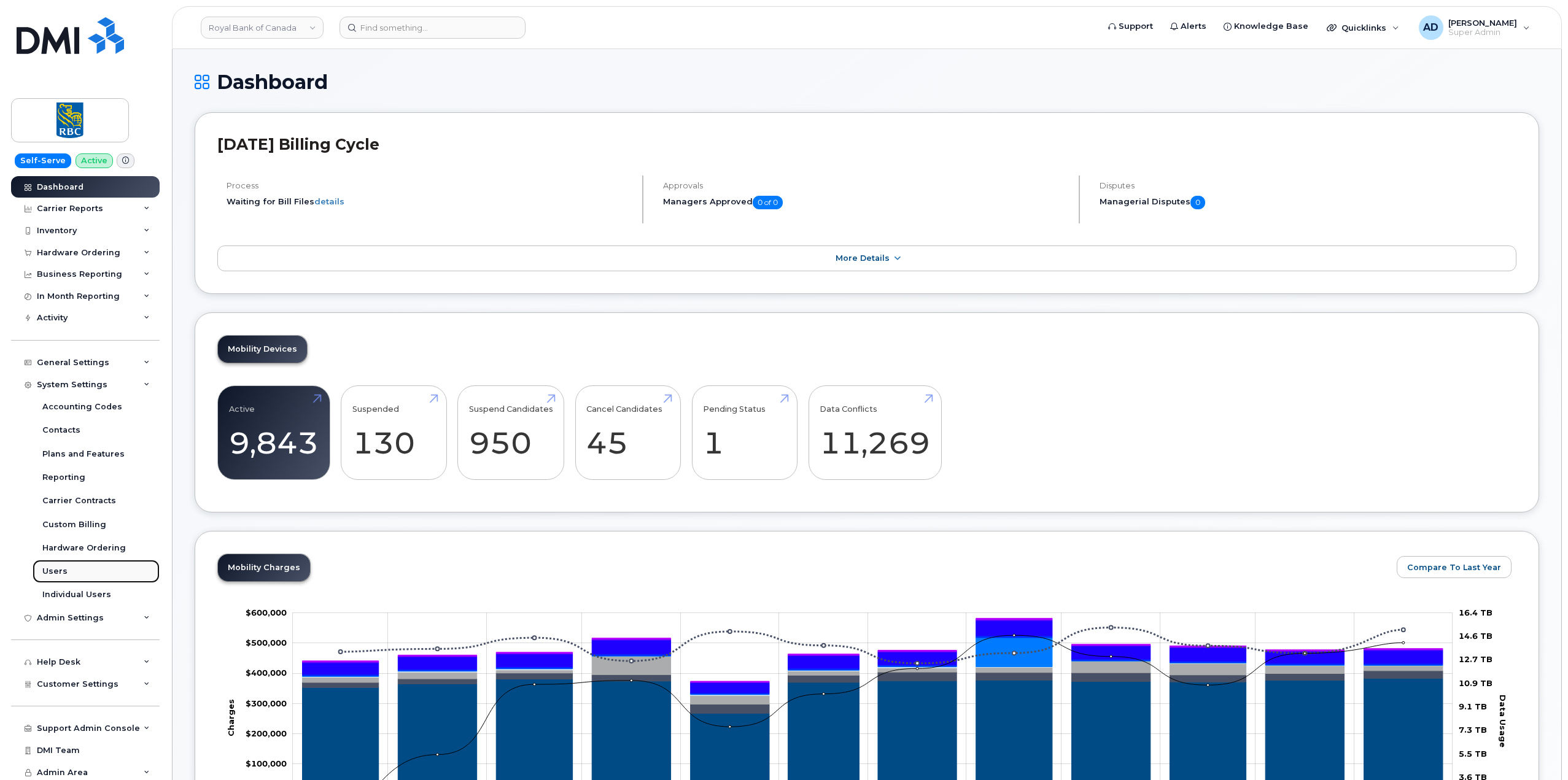
drag, startPoint x: 95, startPoint y: 569, endPoint x: 123, endPoint y: 566, distance: 28.2
click at [95, 569] on link "Users" at bounding box center [96, 571] width 127 height 24
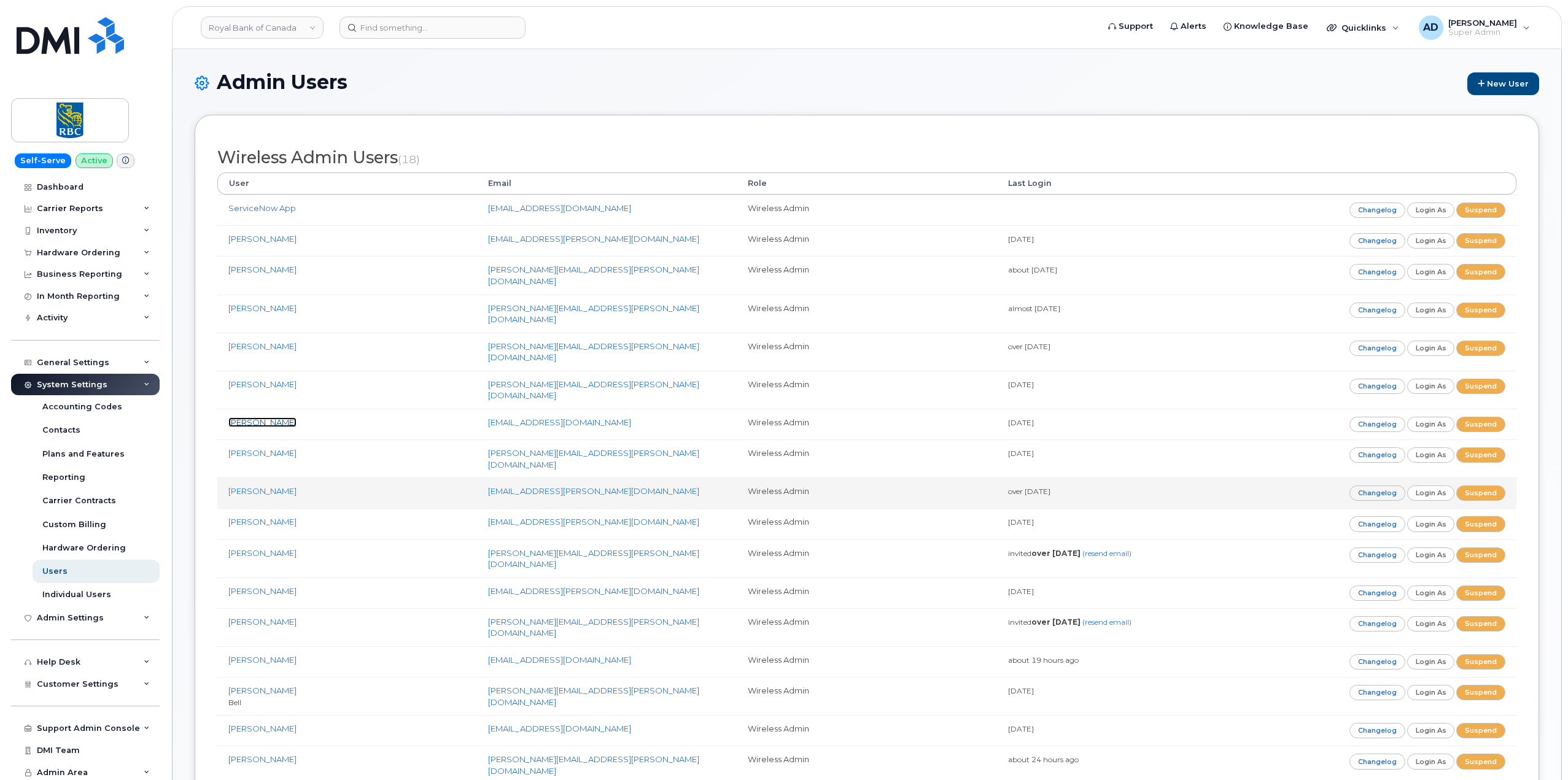
click at [259, 417] on link "[PERSON_NAME]" at bounding box center [262, 422] width 68 height 10
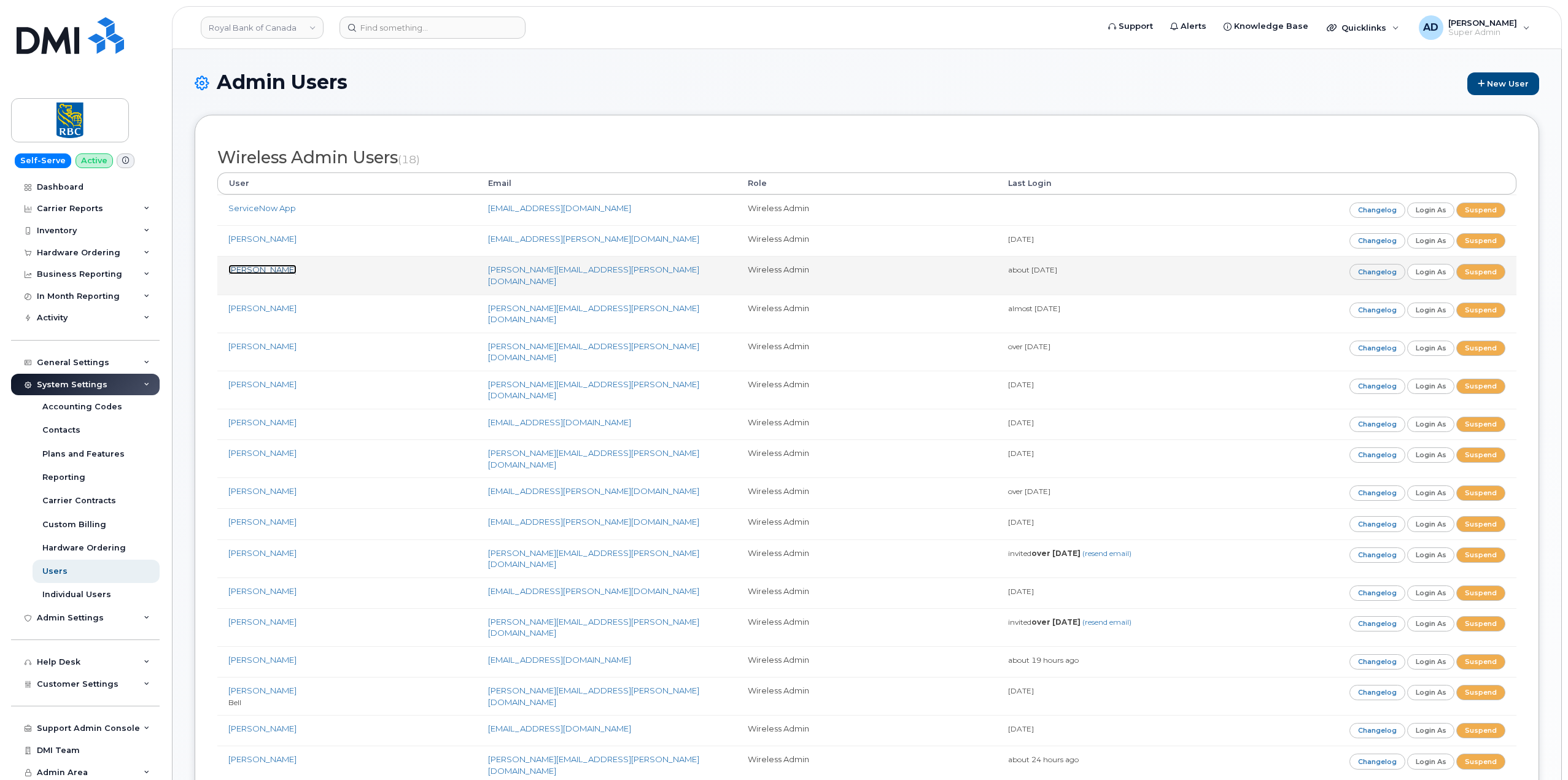
click at [258, 271] on link "[PERSON_NAME]" at bounding box center [262, 270] width 68 height 10
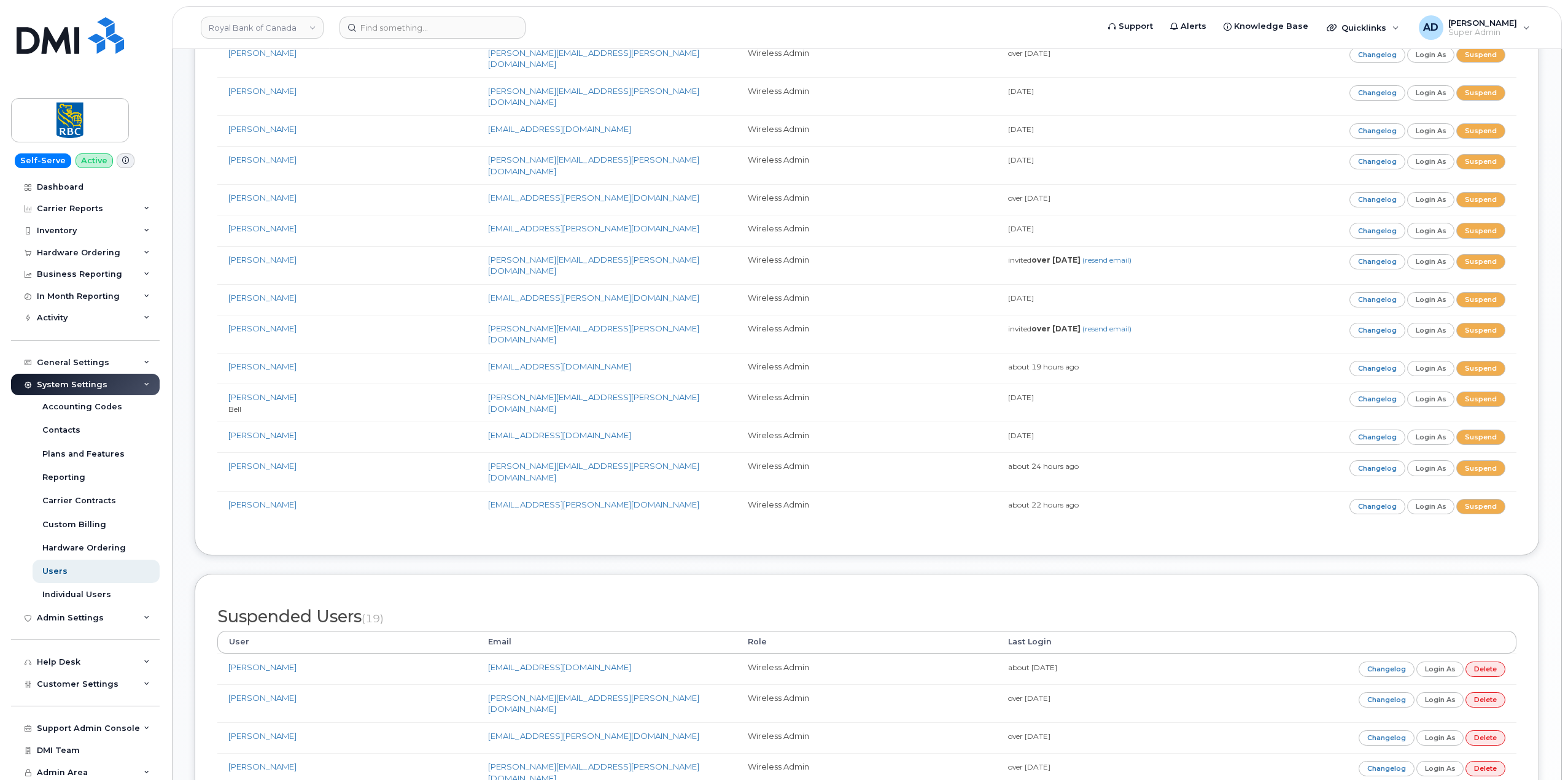
scroll to position [307, 0]
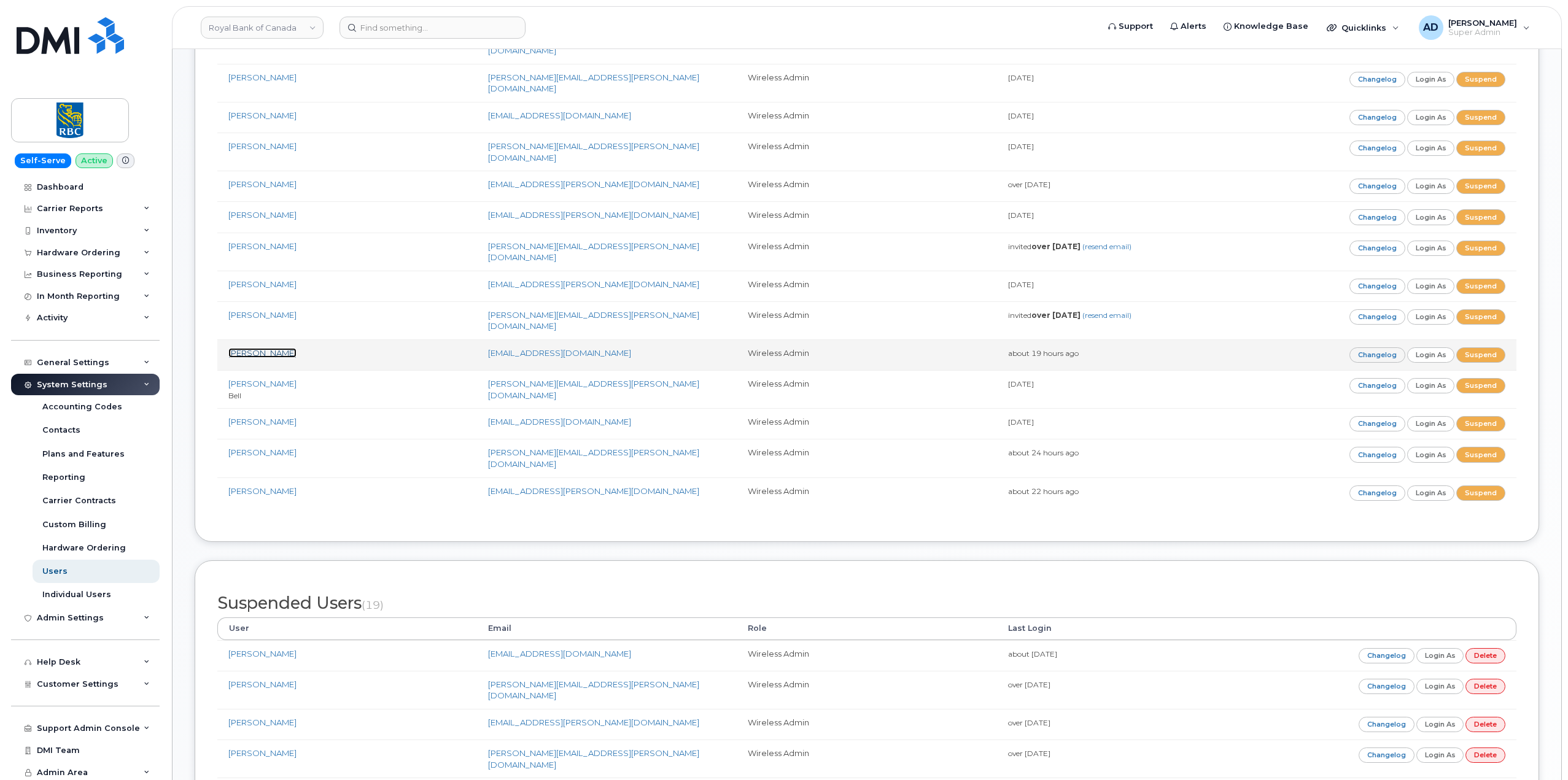
click at [252, 348] on link "[PERSON_NAME]" at bounding box center [262, 353] width 68 height 10
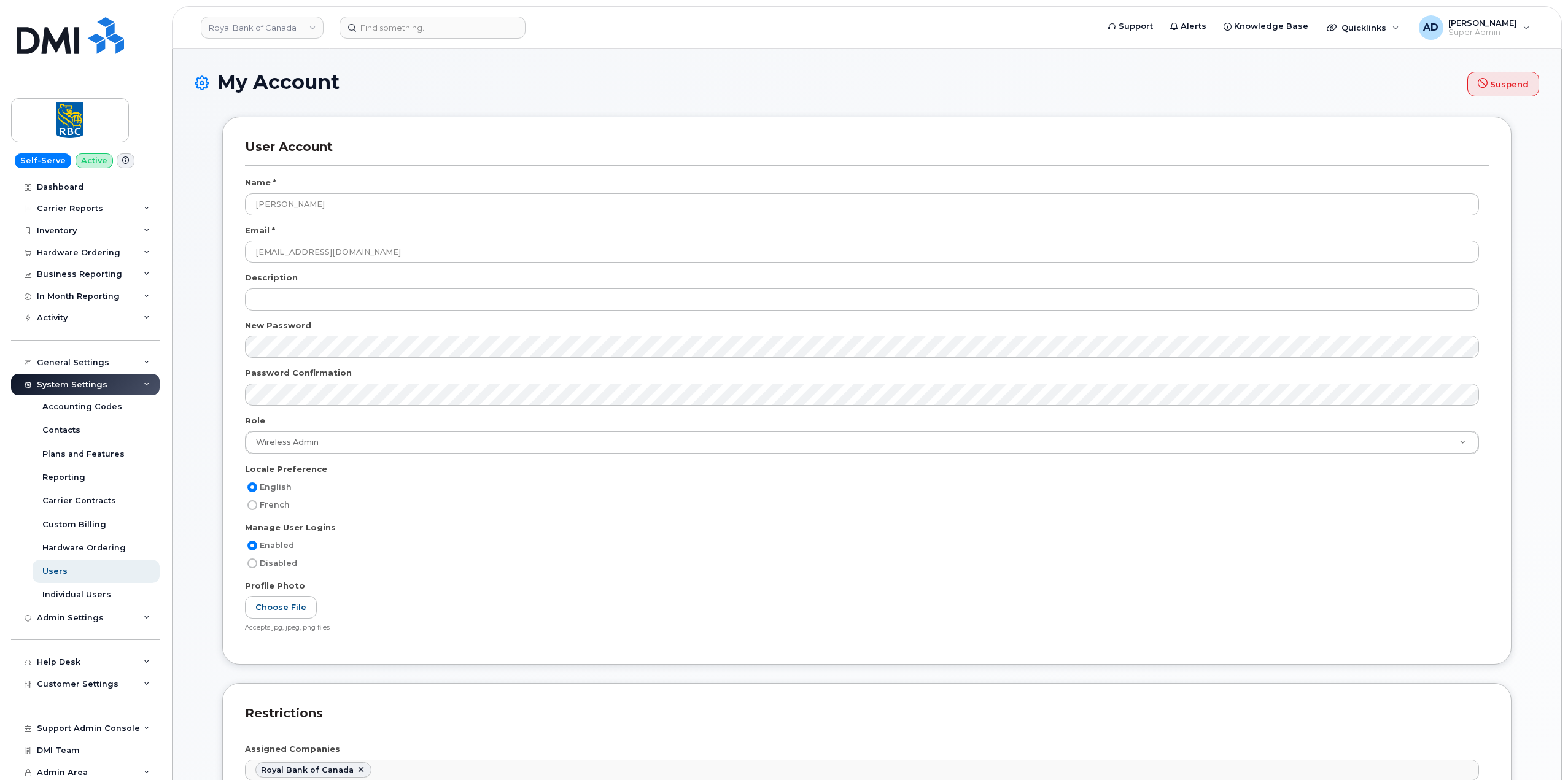
select select
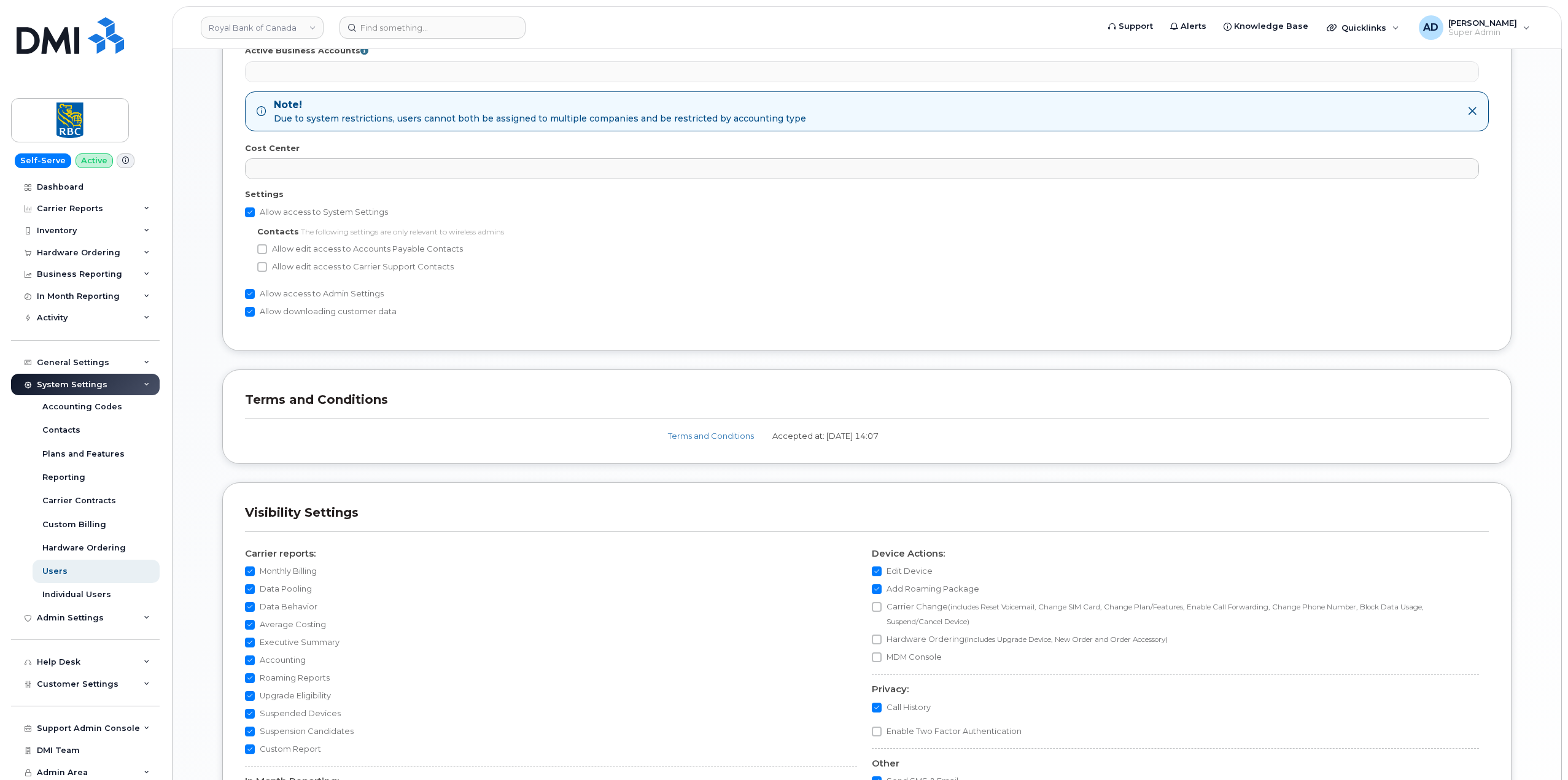
scroll to position [798, 0]
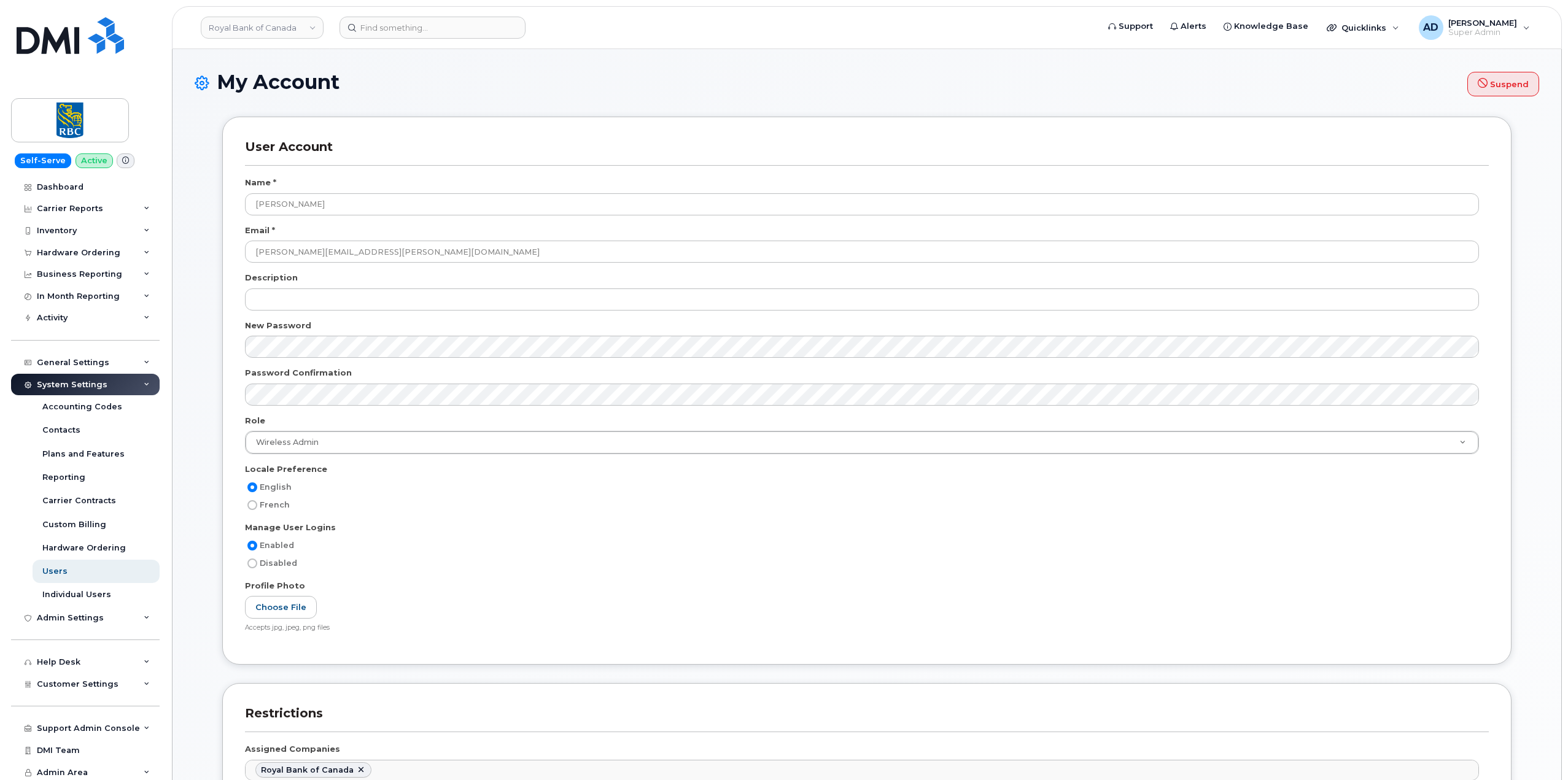
select select
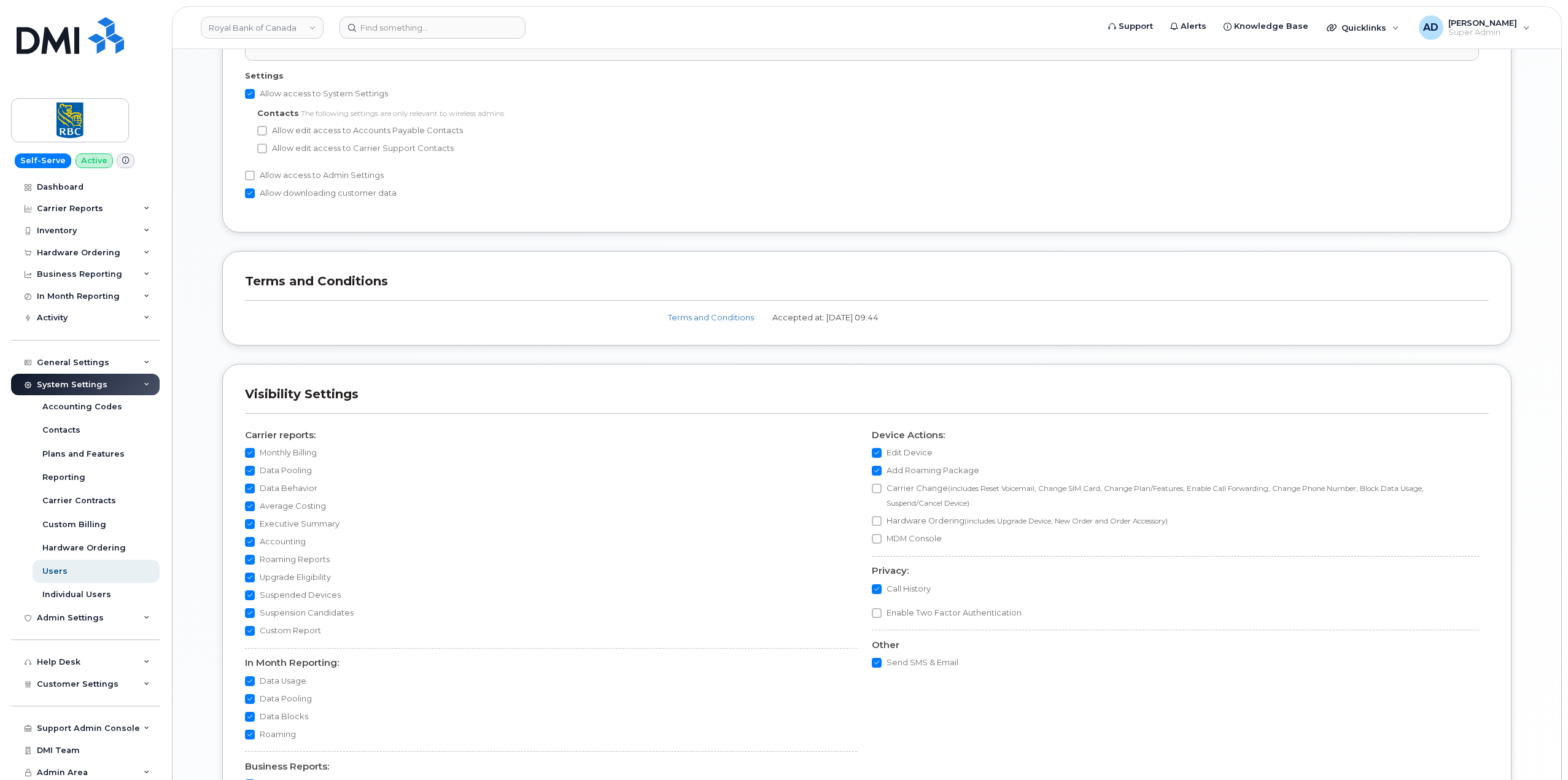
scroll to position [920, 0]
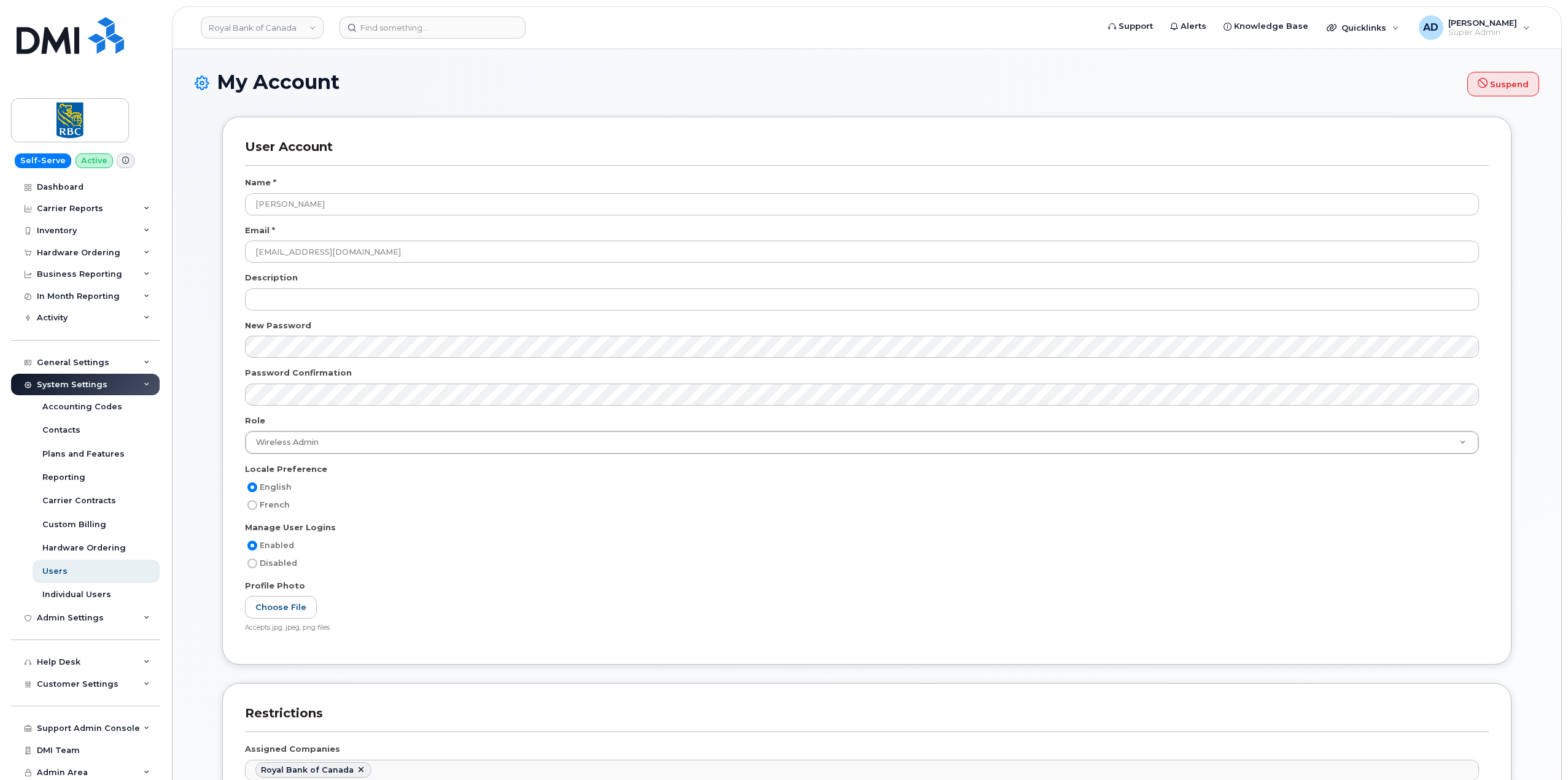
select select
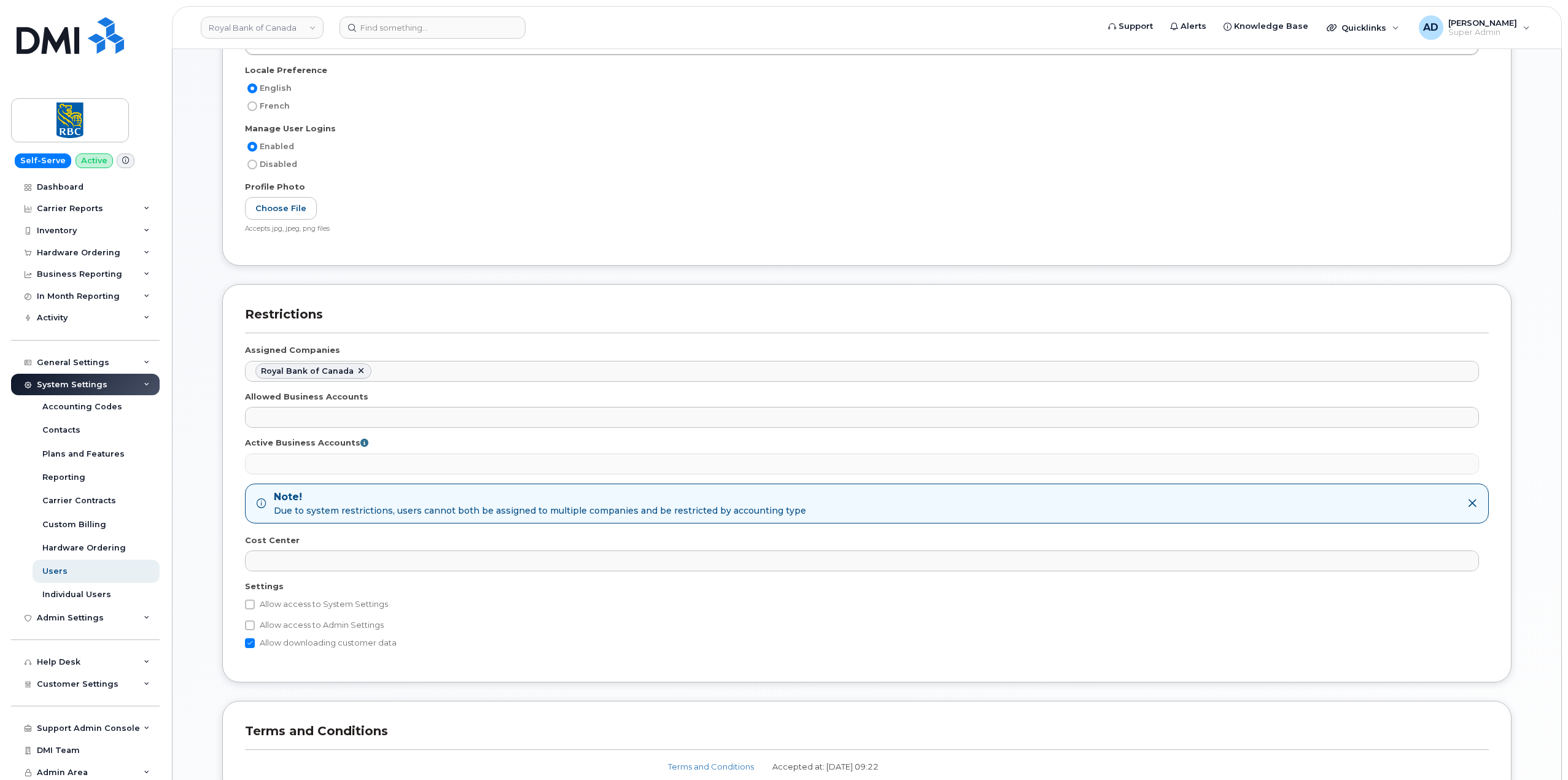
scroll to position [430, 0]
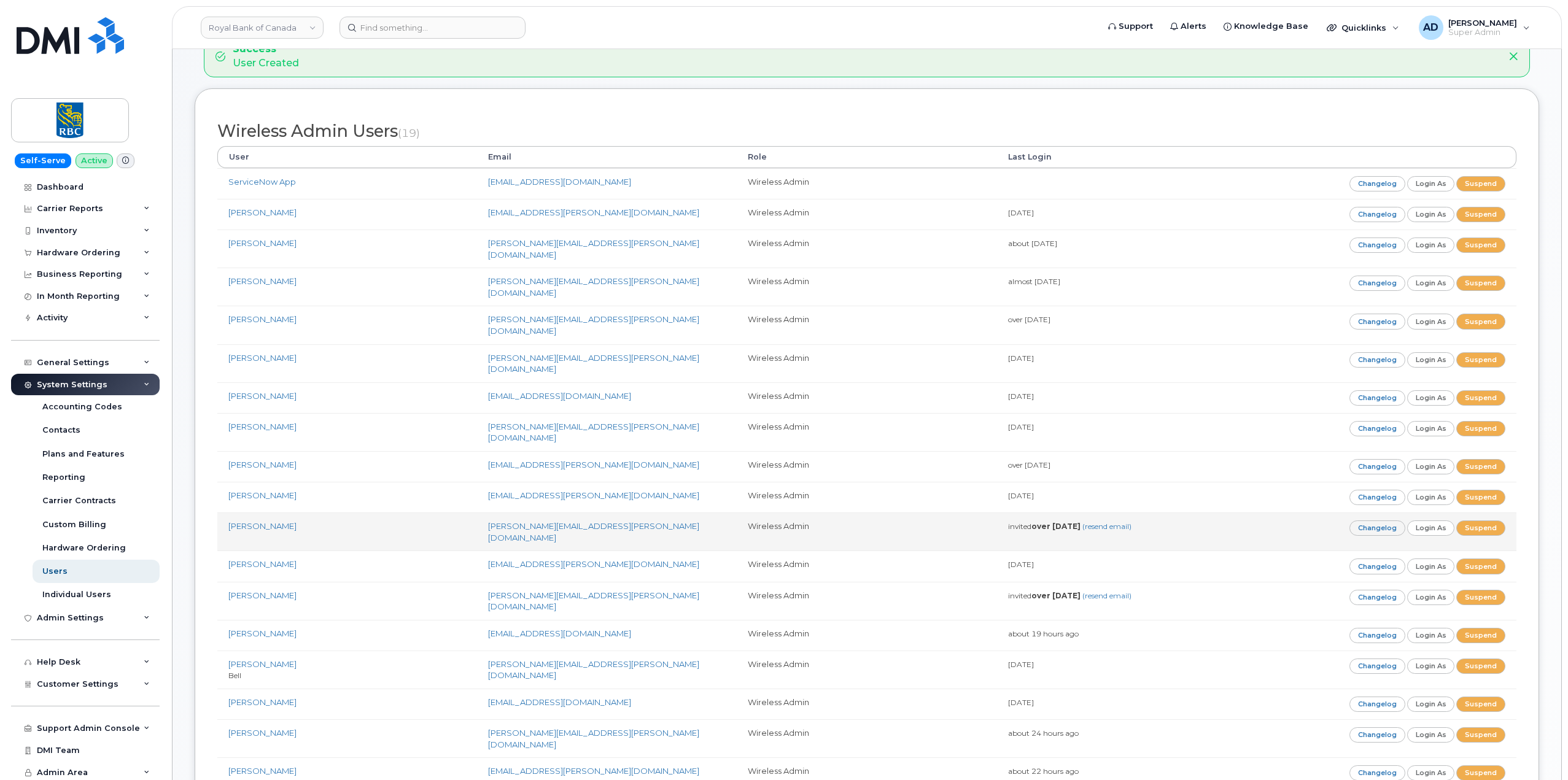
scroll to position [245, 0]
